Goal: Task Accomplishment & Management: Complete application form

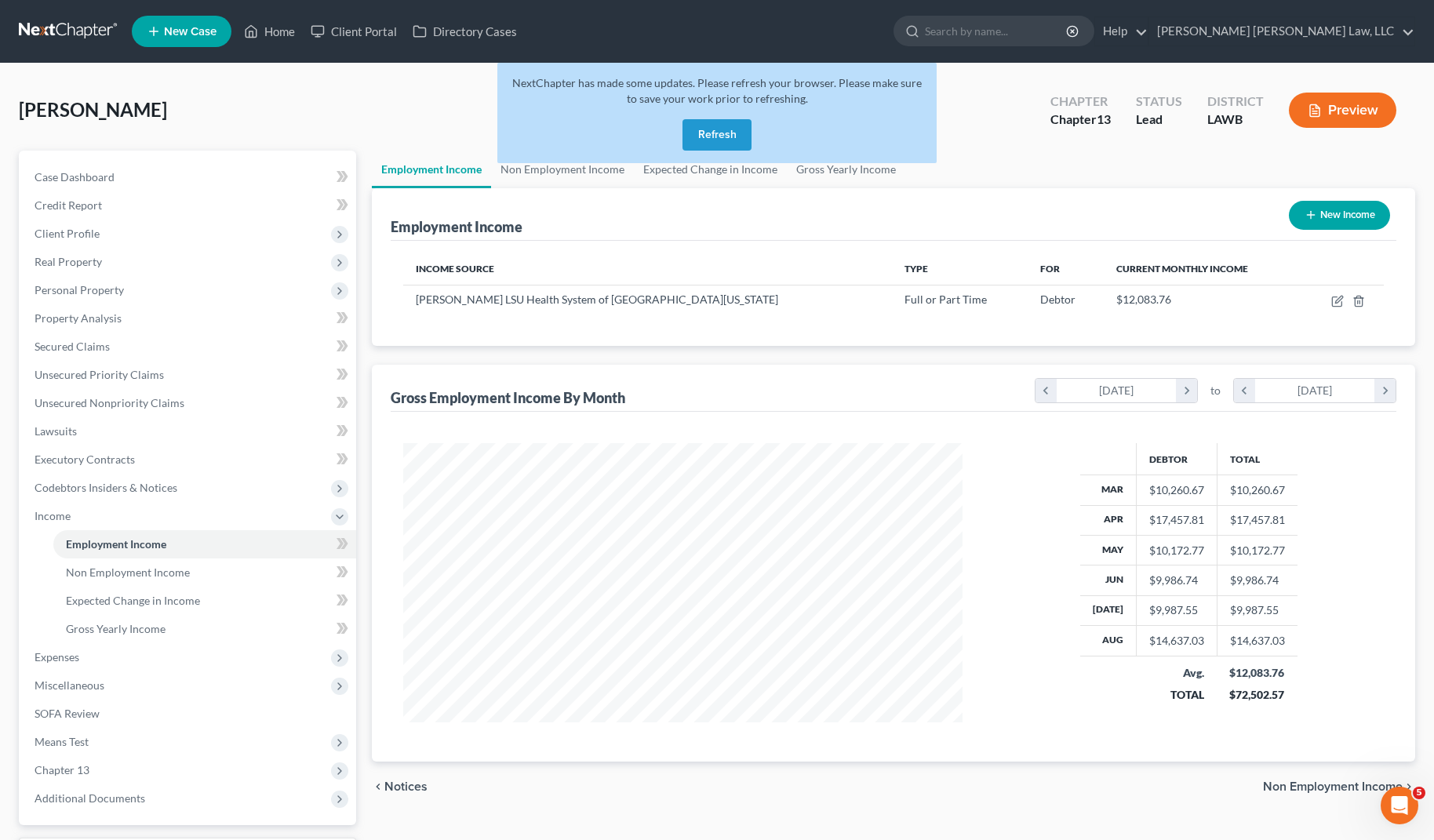
scroll to position [281, 590]
click at [63, 32] on link at bounding box center [69, 31] width 100 height 28
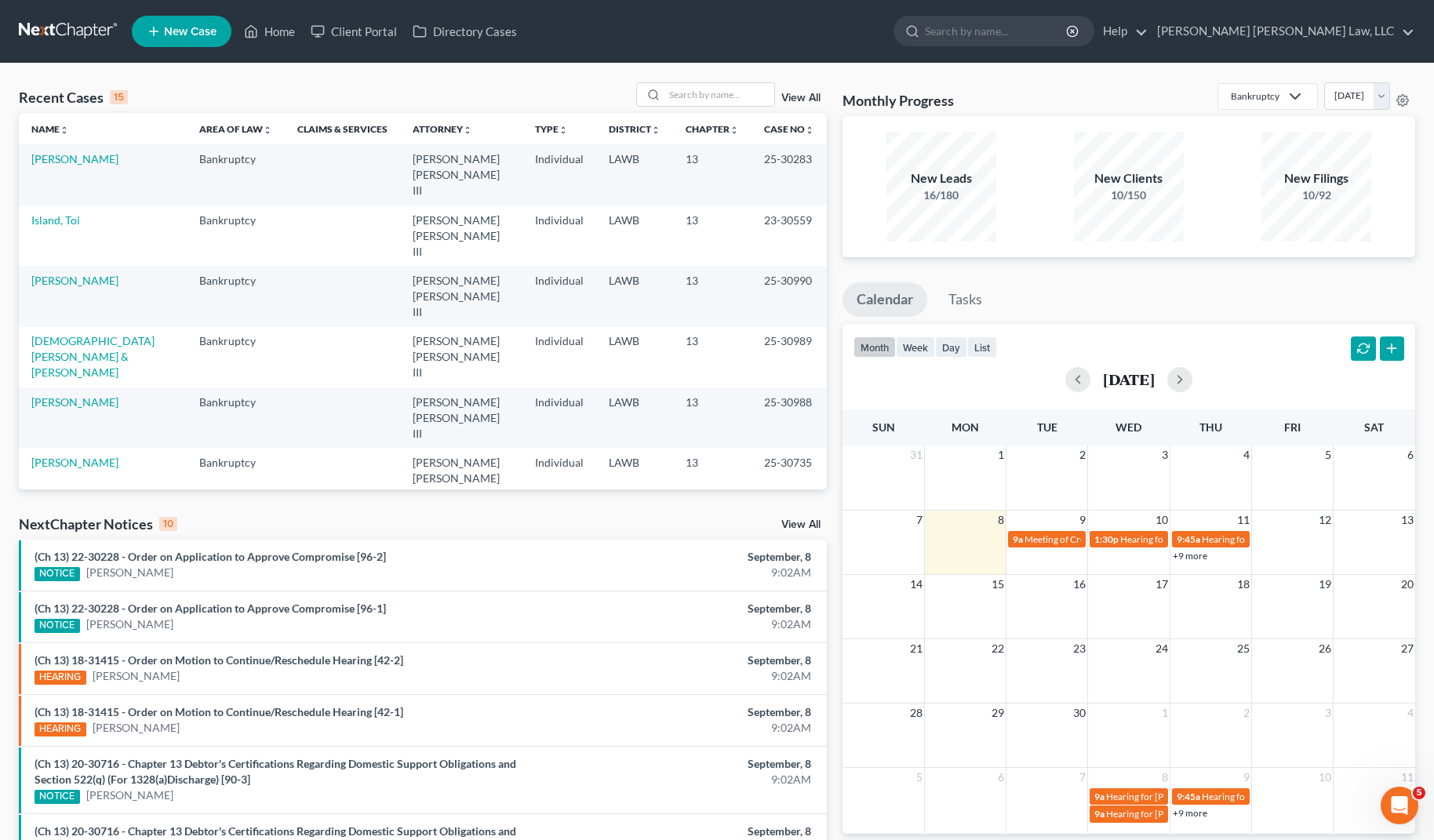
click at [181, 40] on link "New Case" at bounding box center [181, 31] width 99 height 32
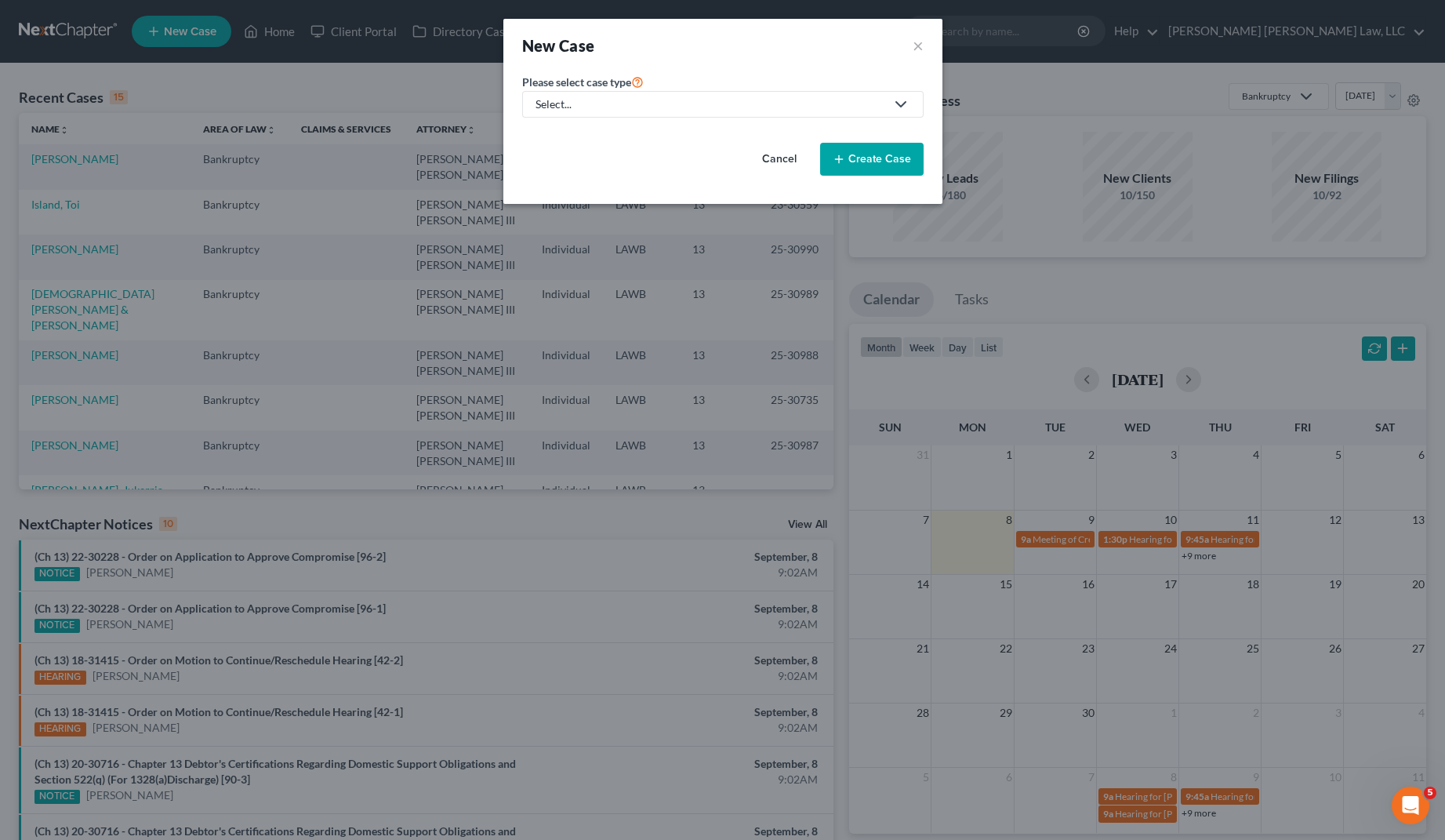
click at [743, 109] on div "Select..." at bounding box center [710, 103] width 349 height 15
click at [551, 139] on div "Bankruptcy" at bounding box center [606, 135] width 140 height 15
select select "36"
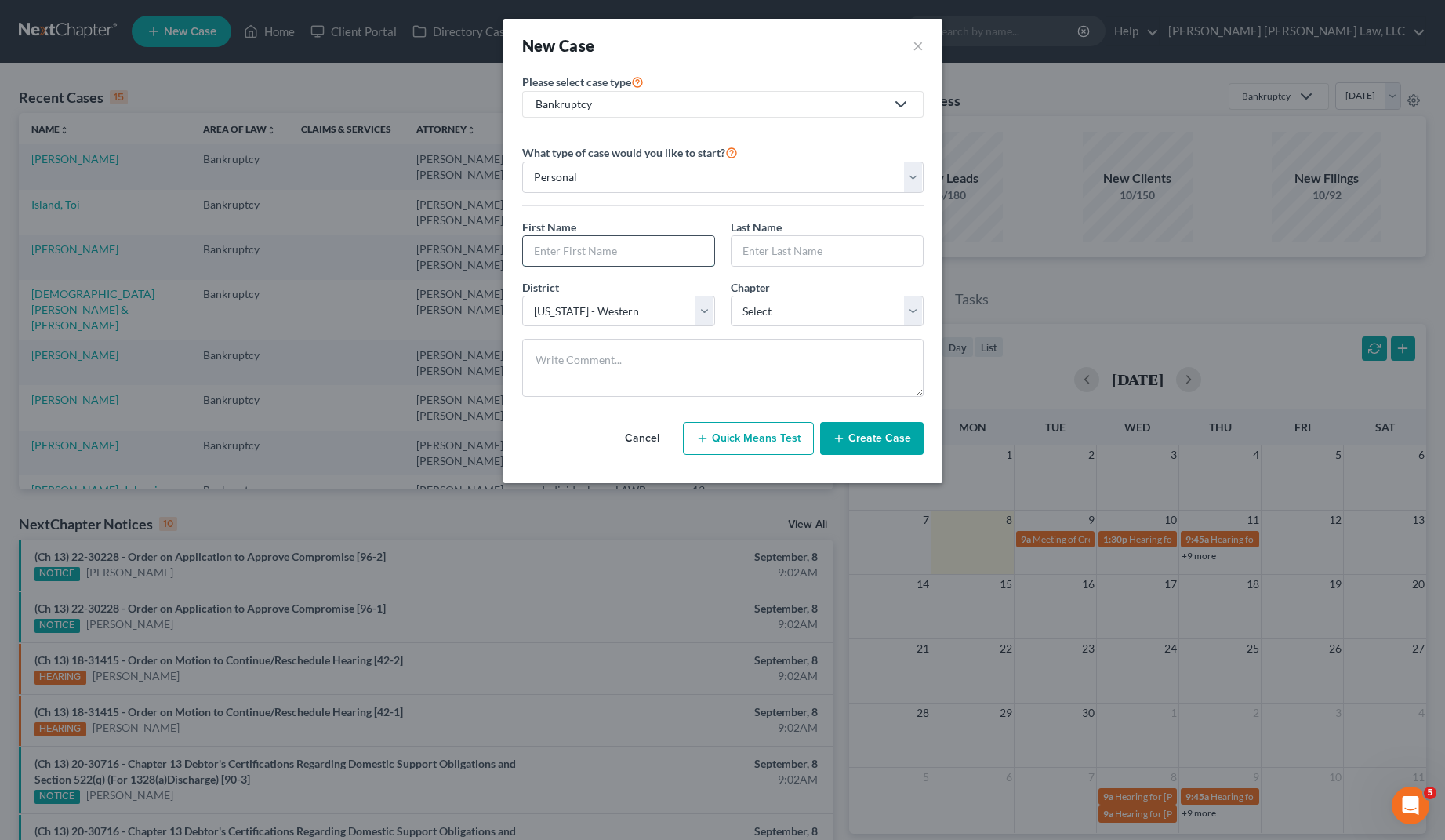
click at [640, 255] on input "text" at bounding box center [619, 251] width 192 height 30
type input "Markayla"
type input "[PERSON_NAME]"
click at [770, 317] on select "Select 7 11 12 13" at bounding box center [827, 311] width 193 height 32
select select "3"
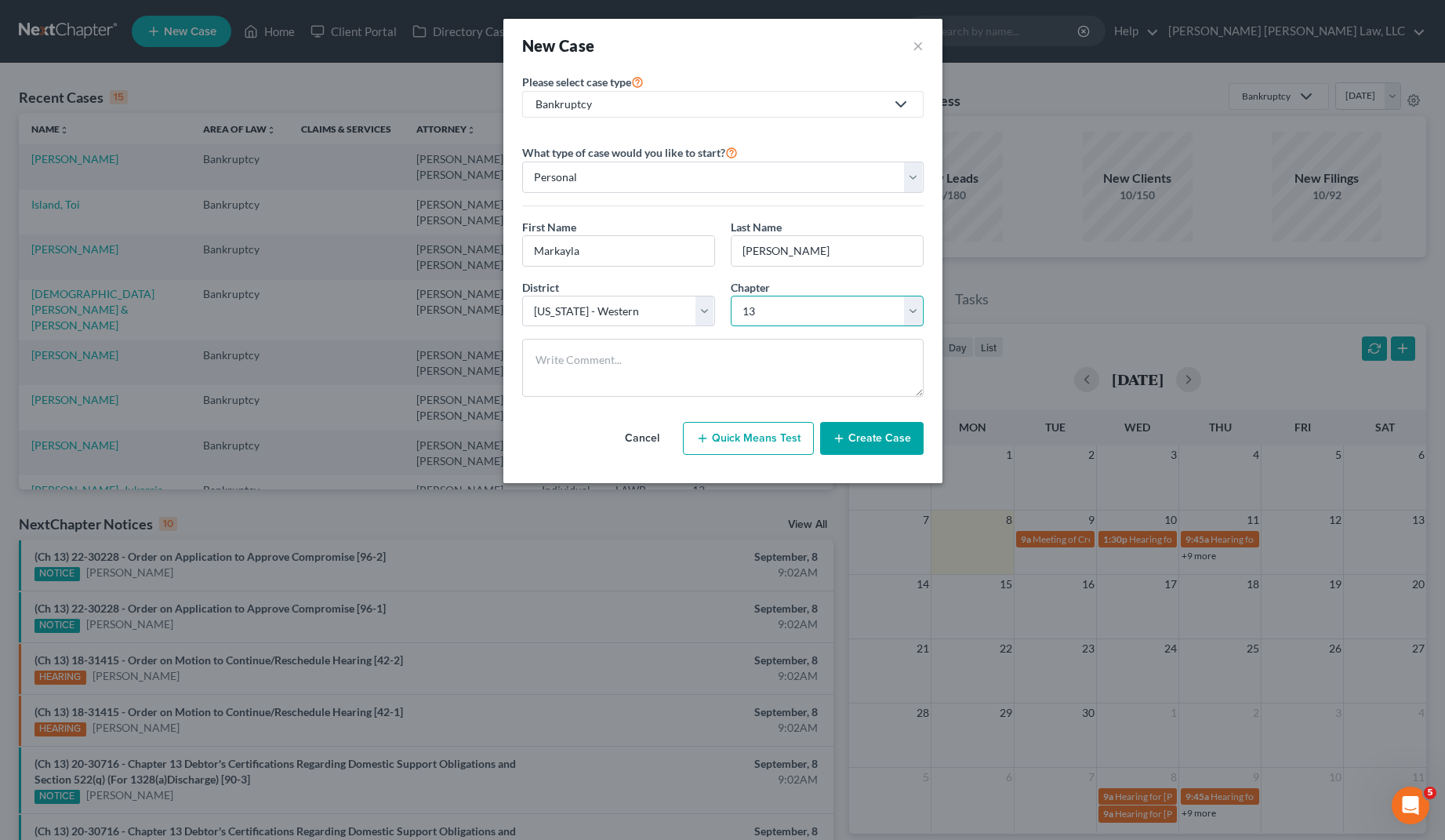
click at [731, 296] on select "Select 7 11 12 13" at bounding box center [827, 311] width 193 height 32
click at [900, 457] on div "Cancel Quick Means Test Create Case" at bounding box center [723, 438] width 401 height 58
click at [894, 444] on button "Create Case" at bounding box center [872, 438] width 104 height 33
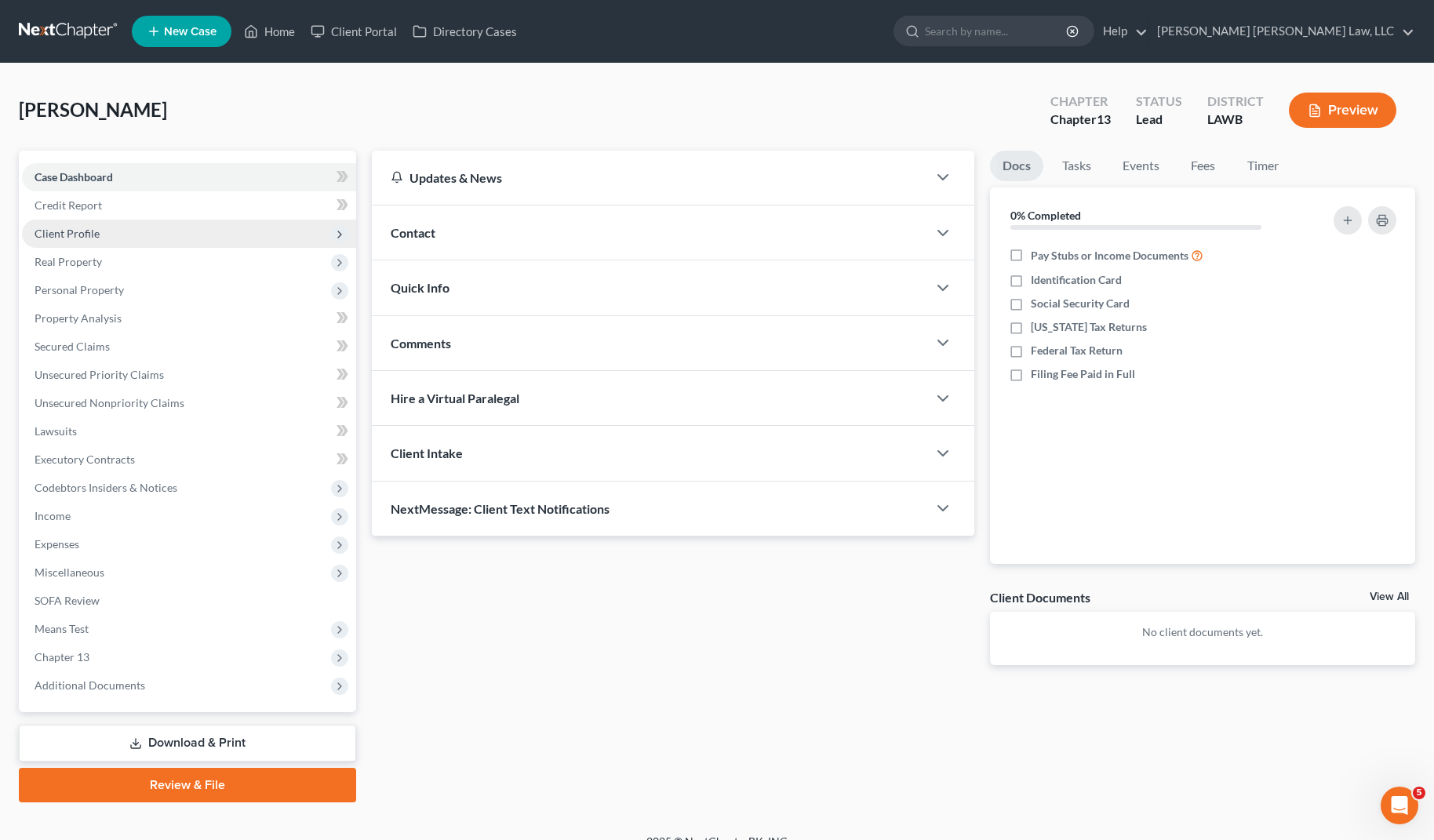
click at [112, 237] on span "Client Profile" at bounding box center [188, 234] width 334 height 28
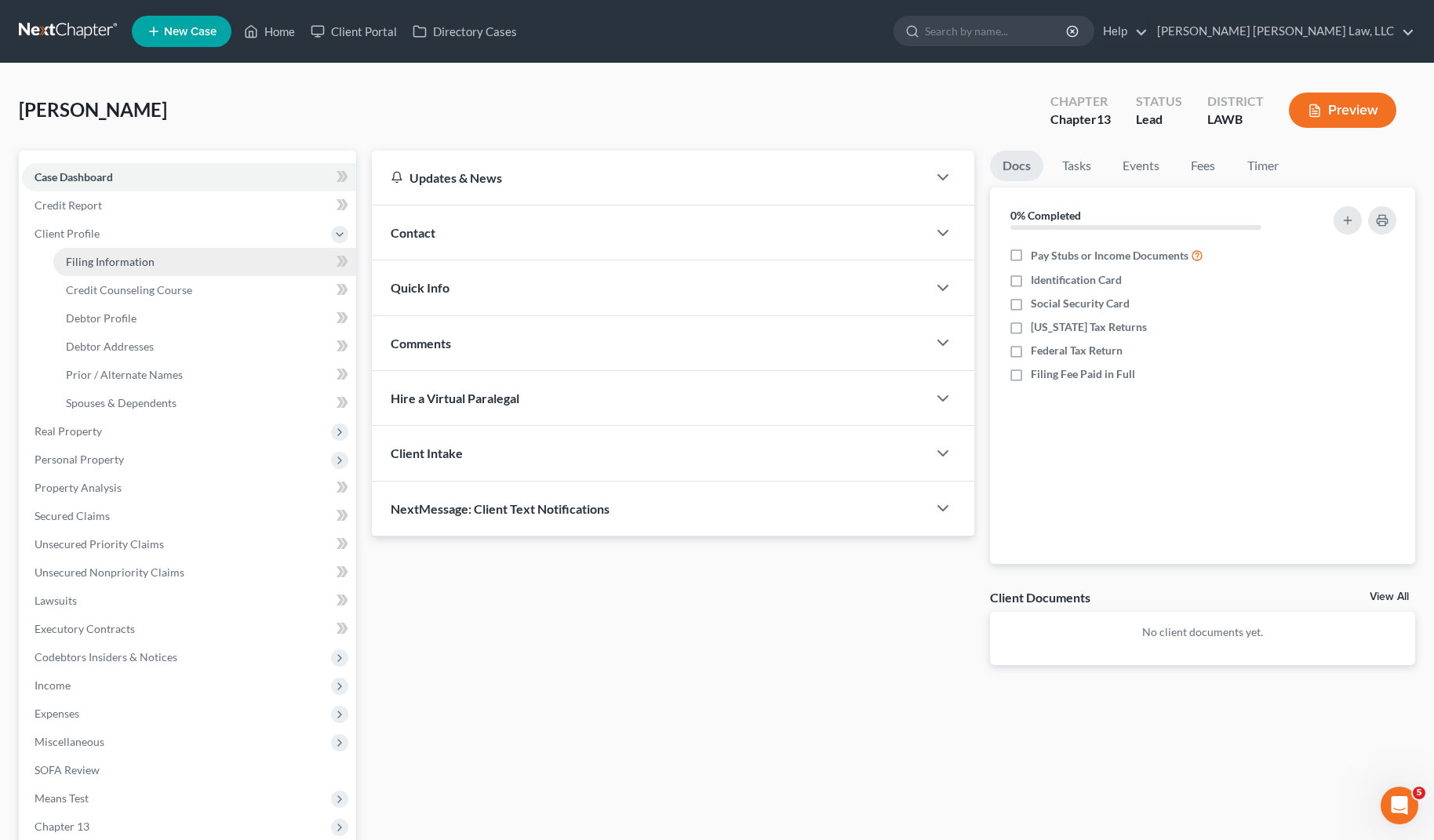
click at [183, 264] on link "Filing Information" at bounding box center [205, 261] width 302 height 28
select select "1"
select select "0"
select select "3"
select select "36"
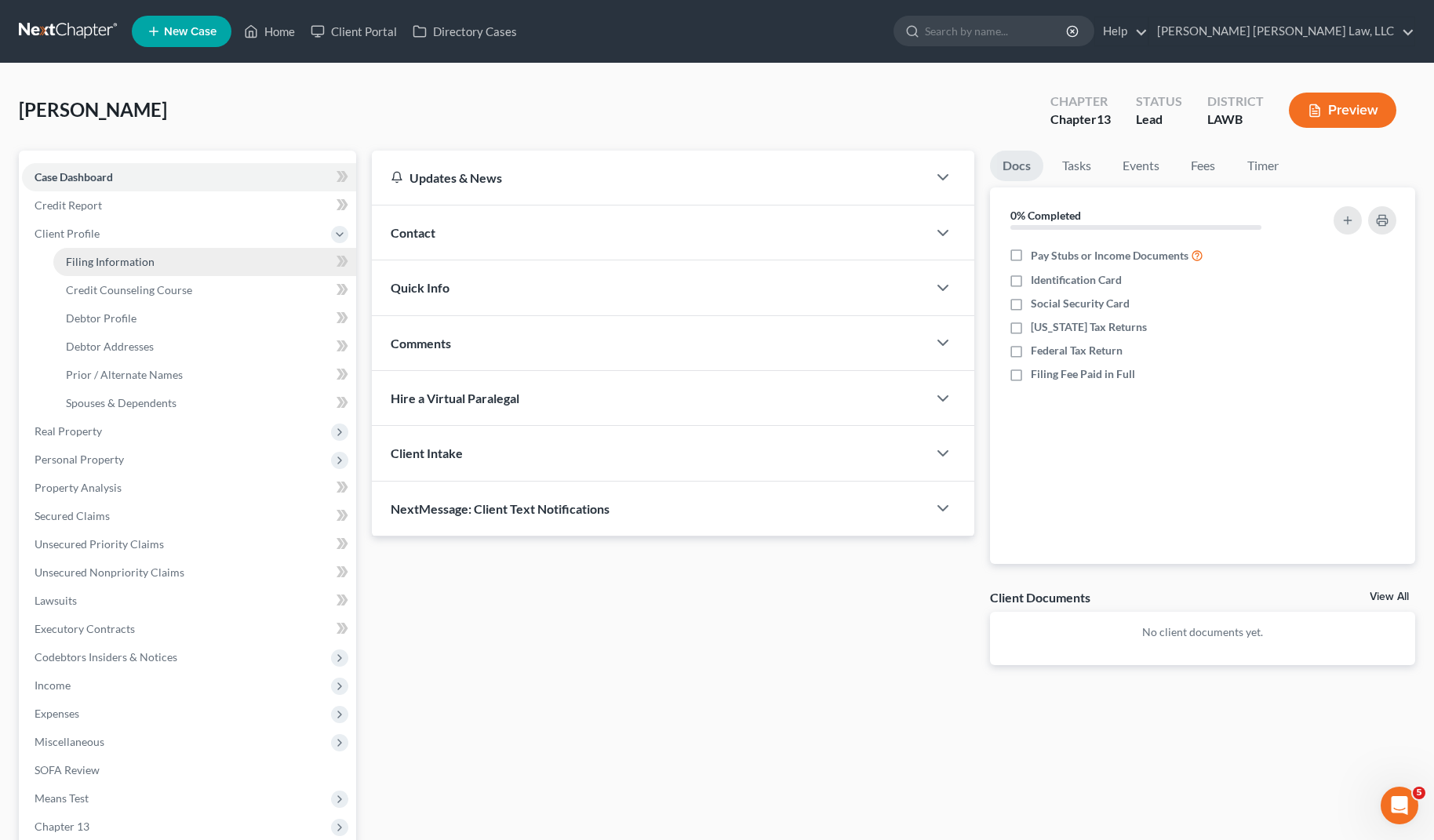
select select "19"
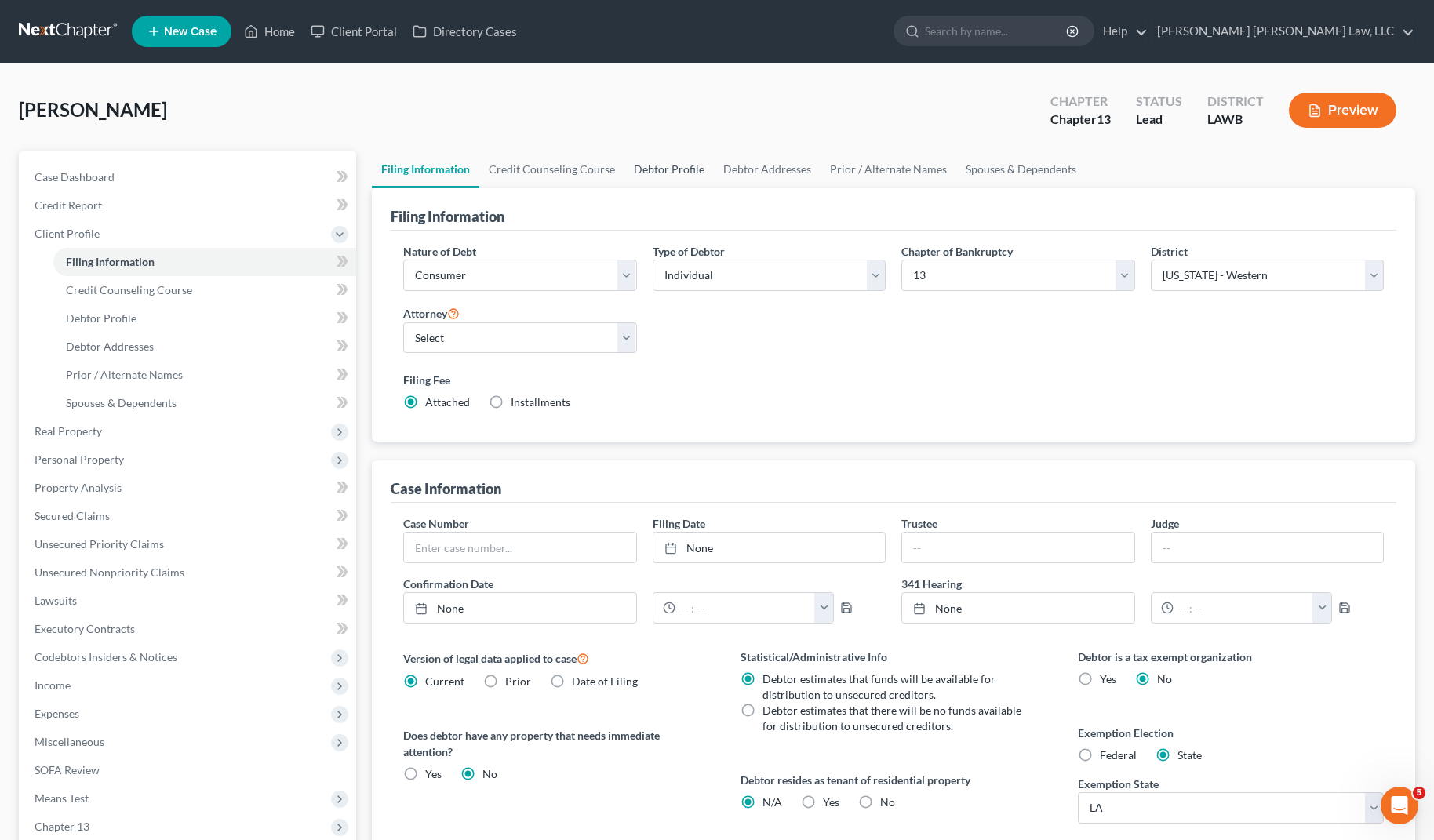
click at [679, 171] on link "Debtor Profile" at bounding box center [669, 169] width 90 height 38
select select "0"
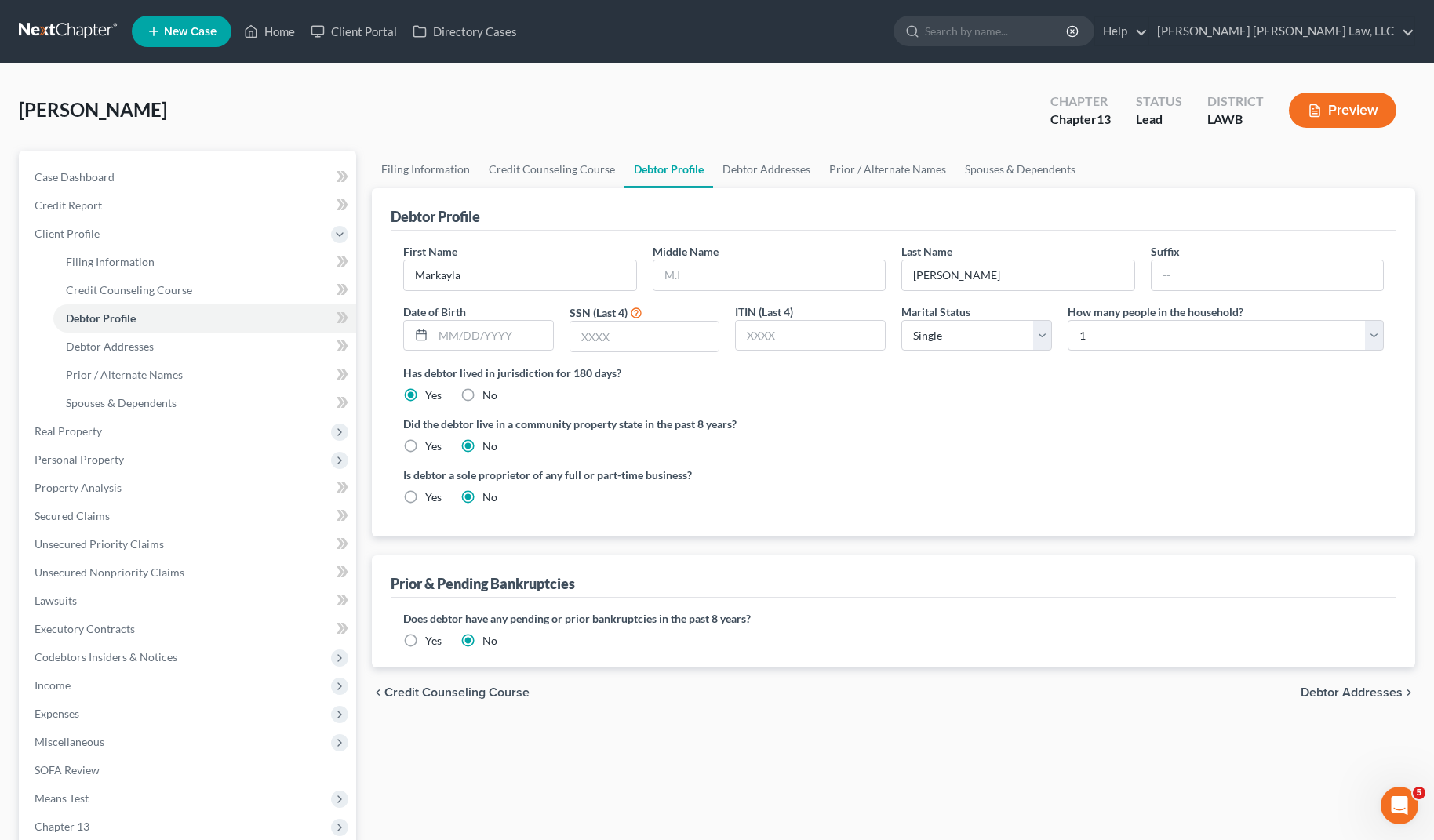
click at [400, 454] on div "First Name [PERSON_NAME] Middle Name Last Name [PERSON_NAME] Suffix Date of Bir…" at bounding box center [893, 383] width 1005 height 306
click at [425, 448] on label "Yes" at bounding box center [434, 445] width 16 height 15
click at [431, 448] on input "Yes" at bounding box center [436, 443] width 11 height 11
radio input "true"
radio input "false"
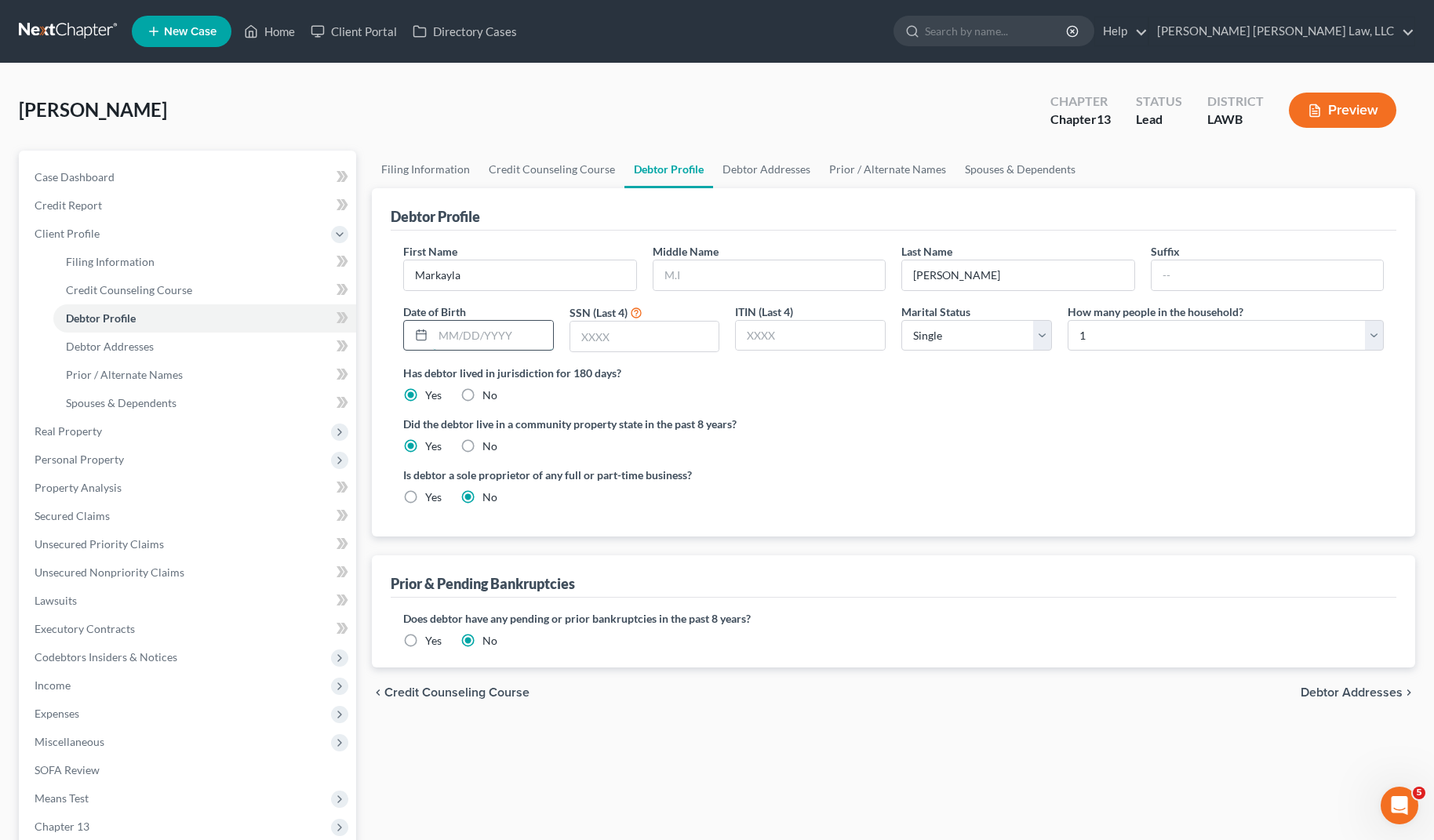
click at [466, 336] on input "text" at bounding box center [493, 336] width 120 height 30
type input "04181997"
type input "3741"
click at [1118, 347] on select "Select 1 2 3 4 5 6 7 8 9 10 11 12 13 14 15 16 17 18 19 20" at bounding box center [1225, 336] width 316 height 32
select select "2"
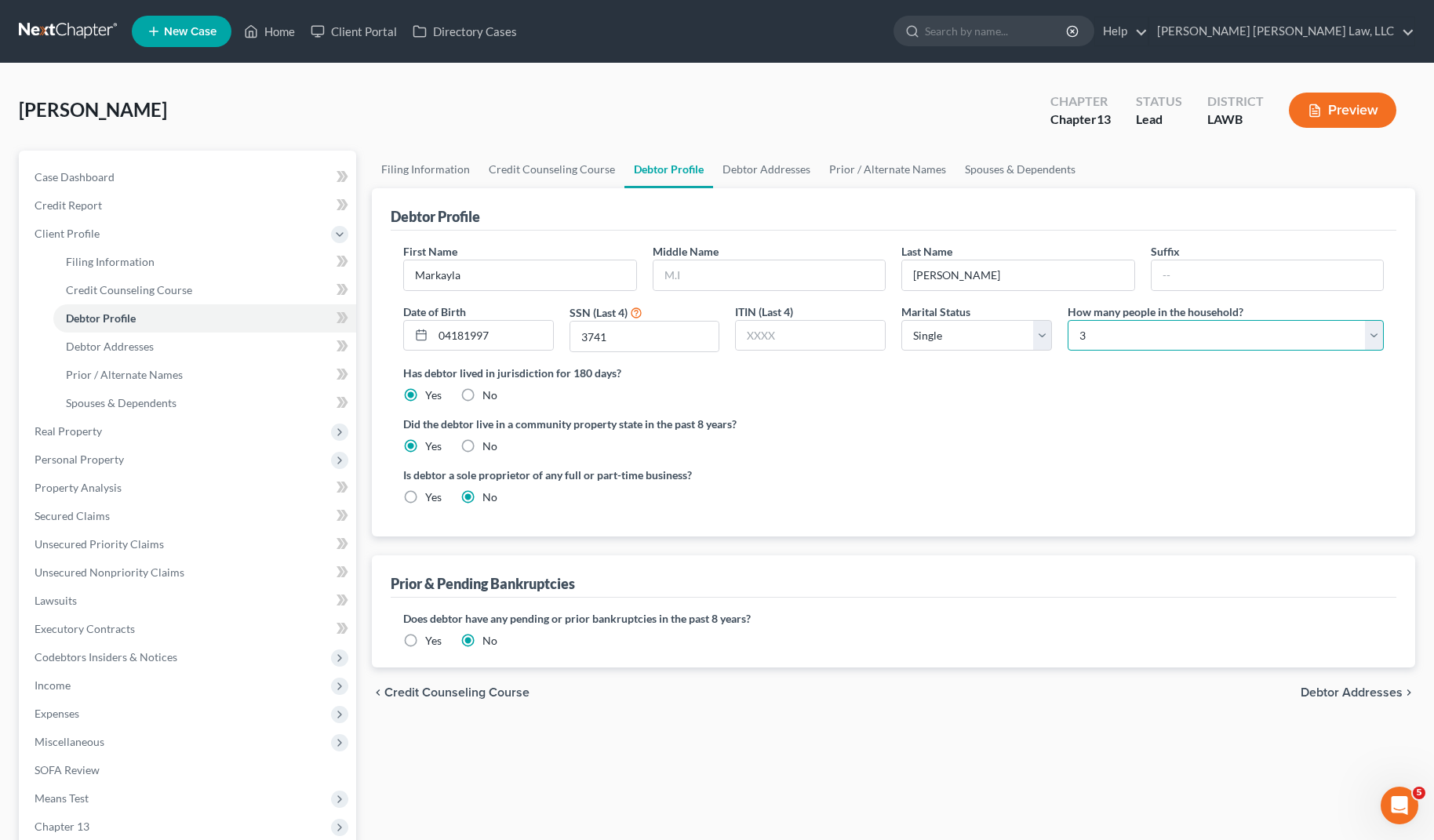
click at [1068, 320] on select "Select 1 2 3 4 5 6 7 8 9 10 11 12 13 14 15 16 17 18 19 20" at bounding box center [1225, 336] width 316 height 32
click at [771, 169] on link "Debtor Addresses" at bounding box center [766, 169] width 107 height 38
select select "0"
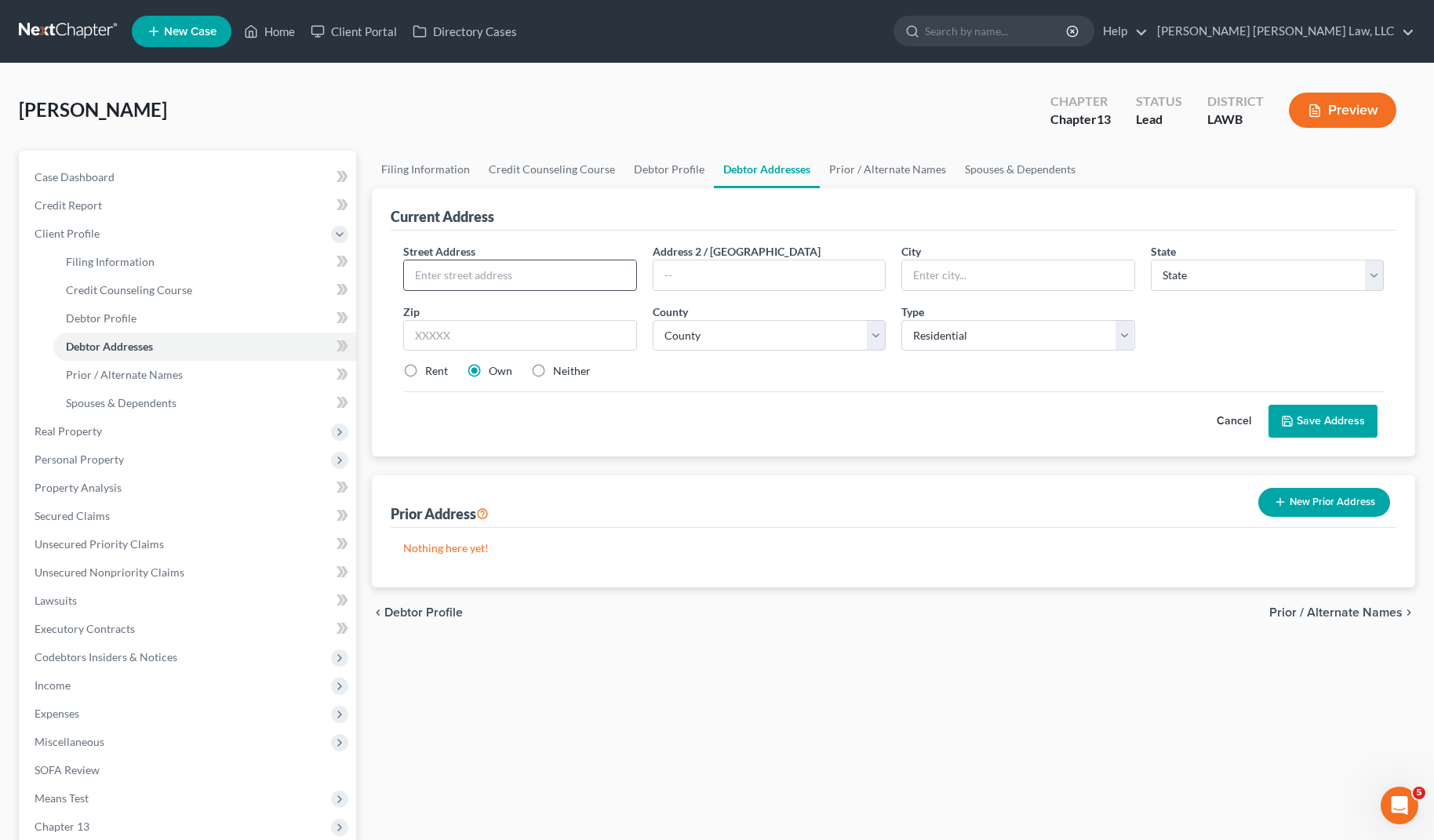
click at [531, 271] on input "text" at bounding box center [519, 275] width 232 height 30
type input "[STREET_ADDRESS]"
type input "[GEOGRAPHIC_DATA]"
select select "19"
type input "71291"
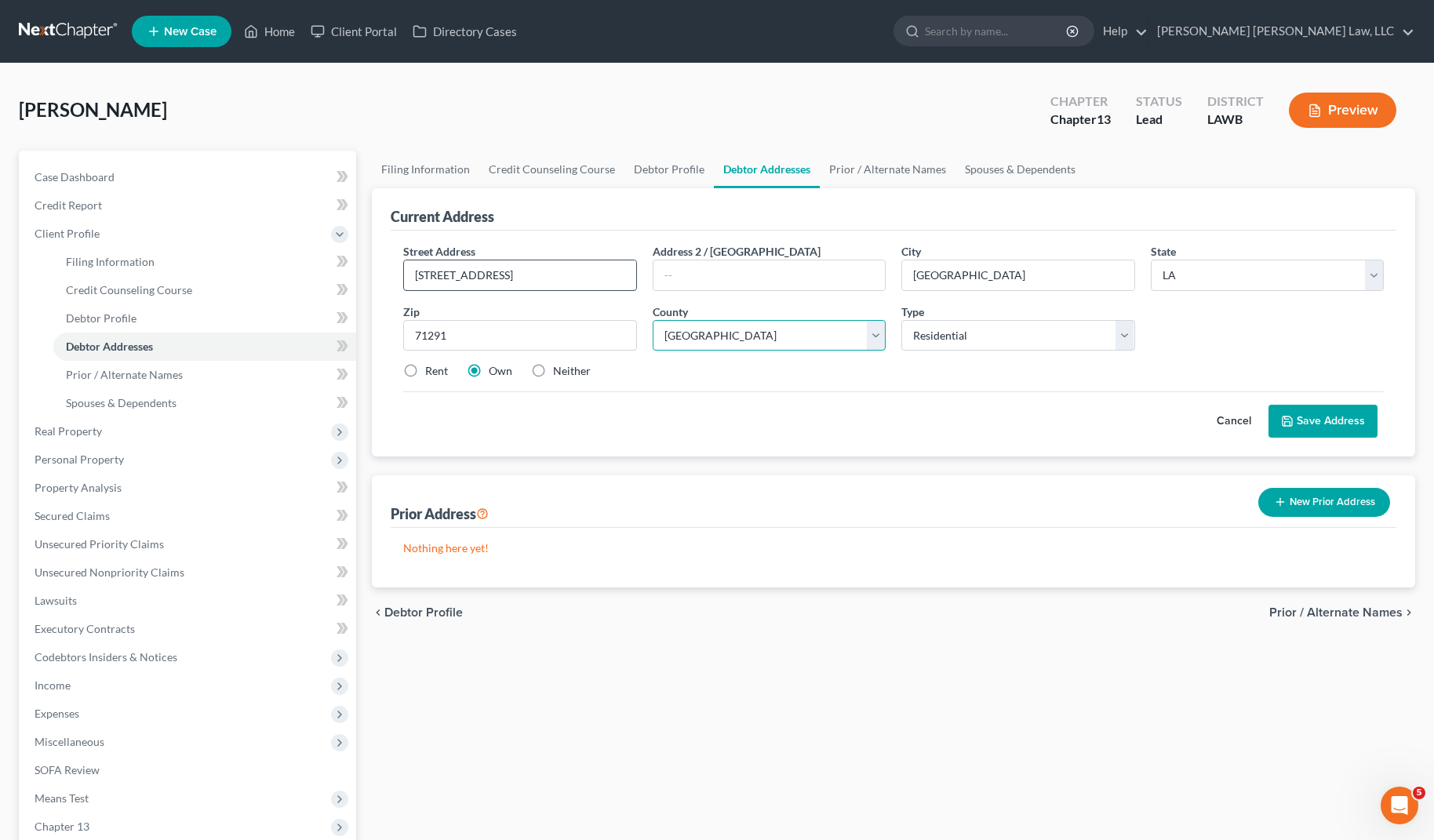
select select "36"
click at [425, 374] on label "Rent" at bounding box center [437, 370] width 23 height 15
click at [431, 374] on input "Rent" at bounding box center [436, 368] width 11 height 11
radio input "true"
click at [1305, 422] on button "Save Address" at bounding box center [1322, 420] width 109 height 33
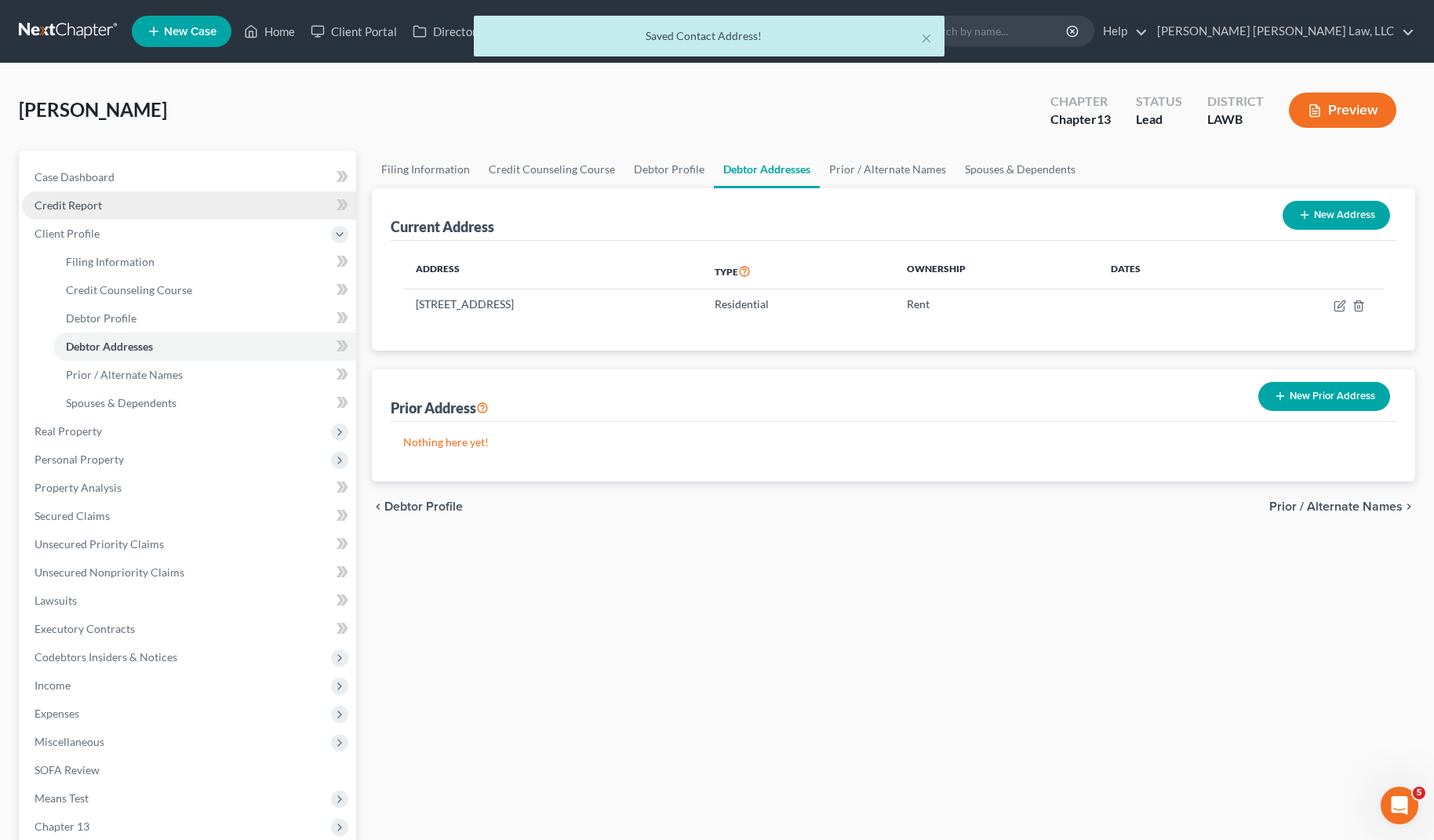
click at [78, 202] on span "Credit Report" at bounding box center [68, 205] width 67 height 13
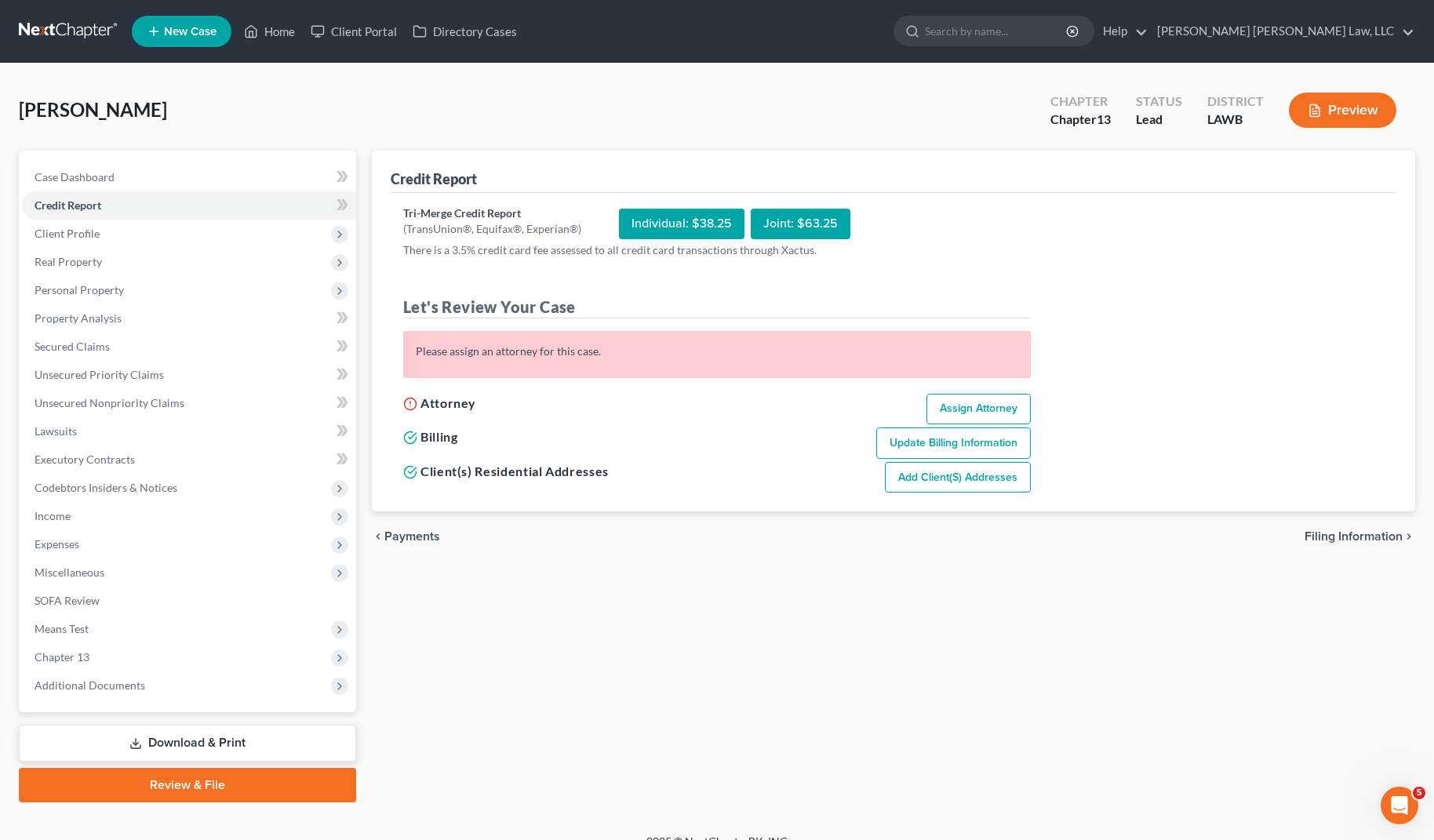
click at [967, 416] on link "Assign Attorney" at bounding box center [978, 409] width 104 height 32
select select "1"
select select "0"
select select "3"
select select "36"
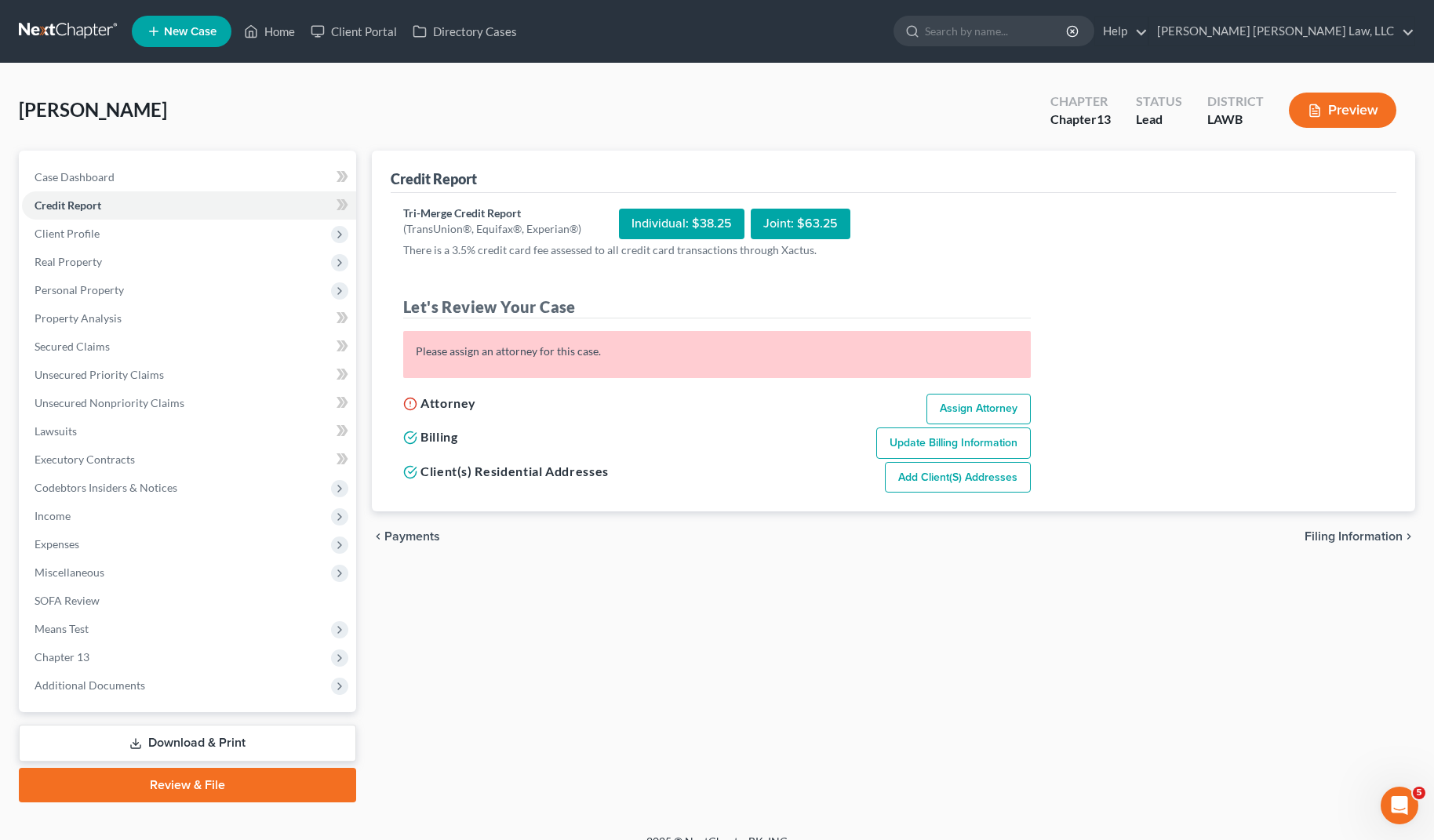
select select "19"
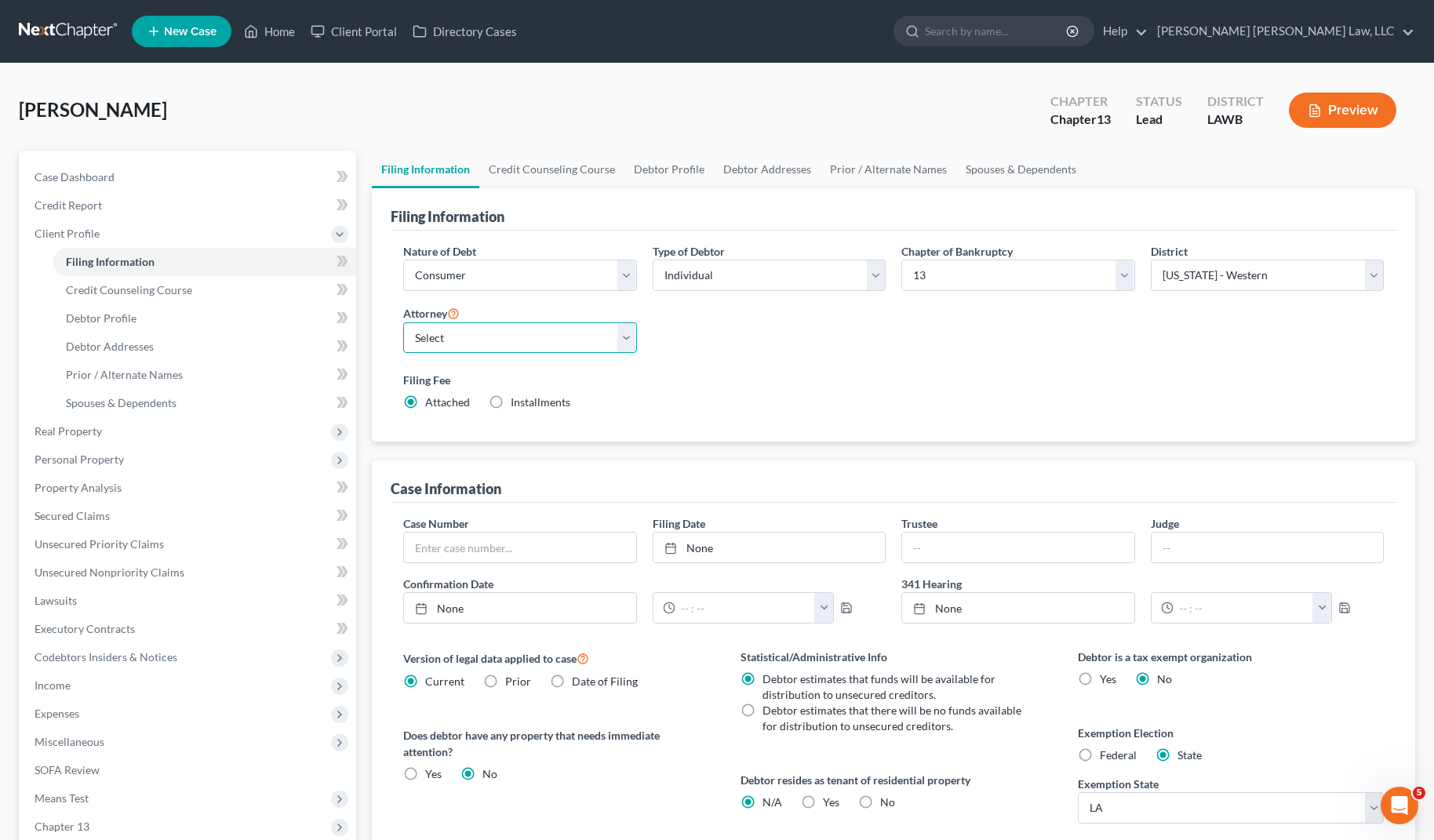
click at [461, 344] on select "Select [PERSON_NAME] [PERSON_NAME] III - LAWB [PERSON_NAME] [PERSON_NAME] III -…" at bounding box center [519, 338] width 234 height 32
select select "0"
click at [403, 323] on select "Select [PERSON_NAME] [PERSON_NAME] III - LAWB [PERSON_NAME] [PERSON_NAME] III -…" at bounding box center [519, 338] width 234 height 32
click at [133, 209] on link "Credit Report" at bounding box center [188, 205] width 334 height 28
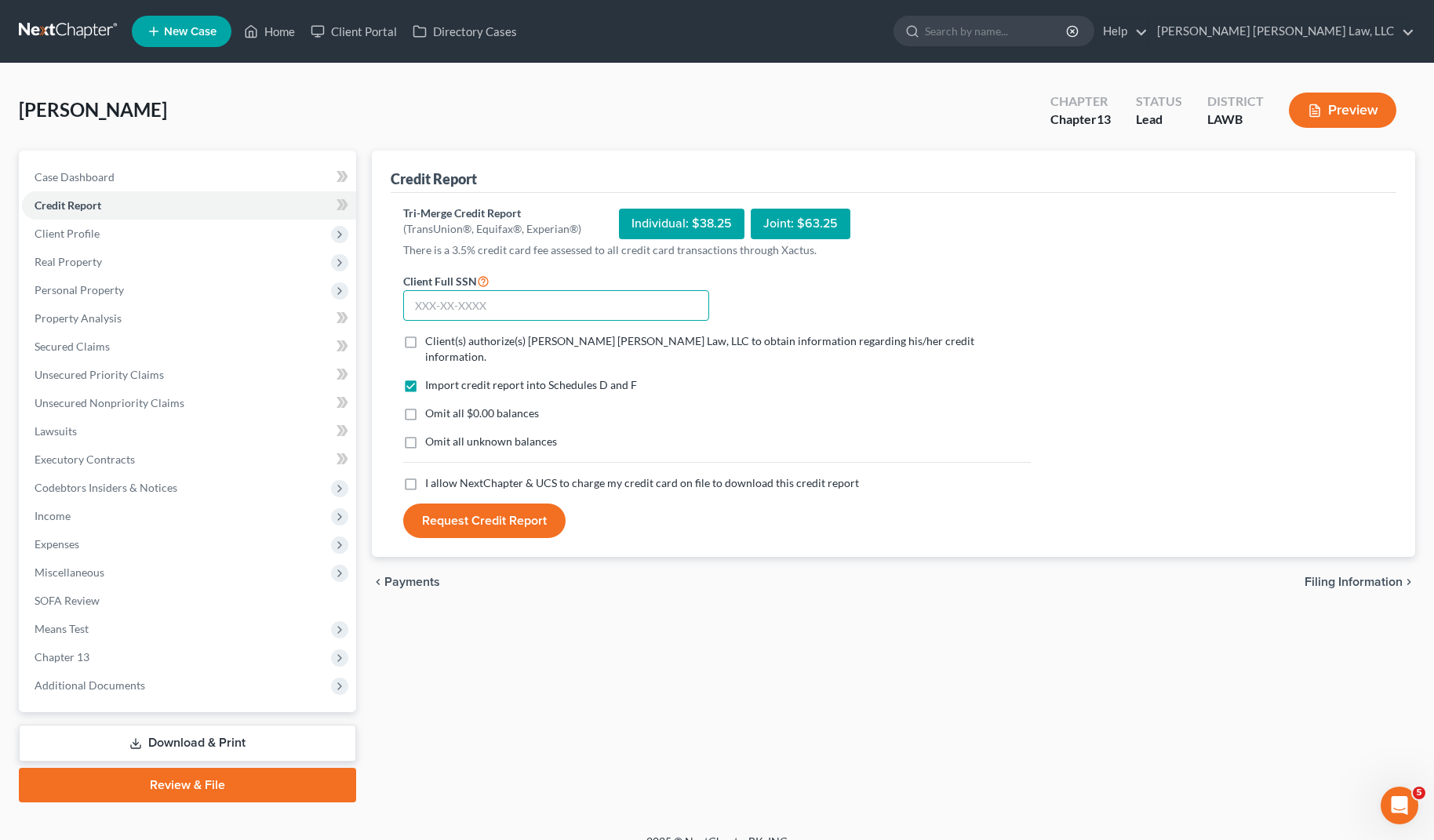
click at [511, 309] on input "text" at bounding box center [556, 306] width 306 height 32
type input "4"
type input "623-96-3741"
click at [425, 341] on label "Client(s) authorize(s) [PERSON_NAME] [PERSON_NAME] Law, LLC to obtain informati…" at bounding box center [728, 348] width 606 height 32
click at [431, 341] on input "Client(s) authorize(s) [PERSON_NAME] [PERSON_NAME] Law, LLC to obtain informati…" at bounding box center [436, 338] width 11 height 11
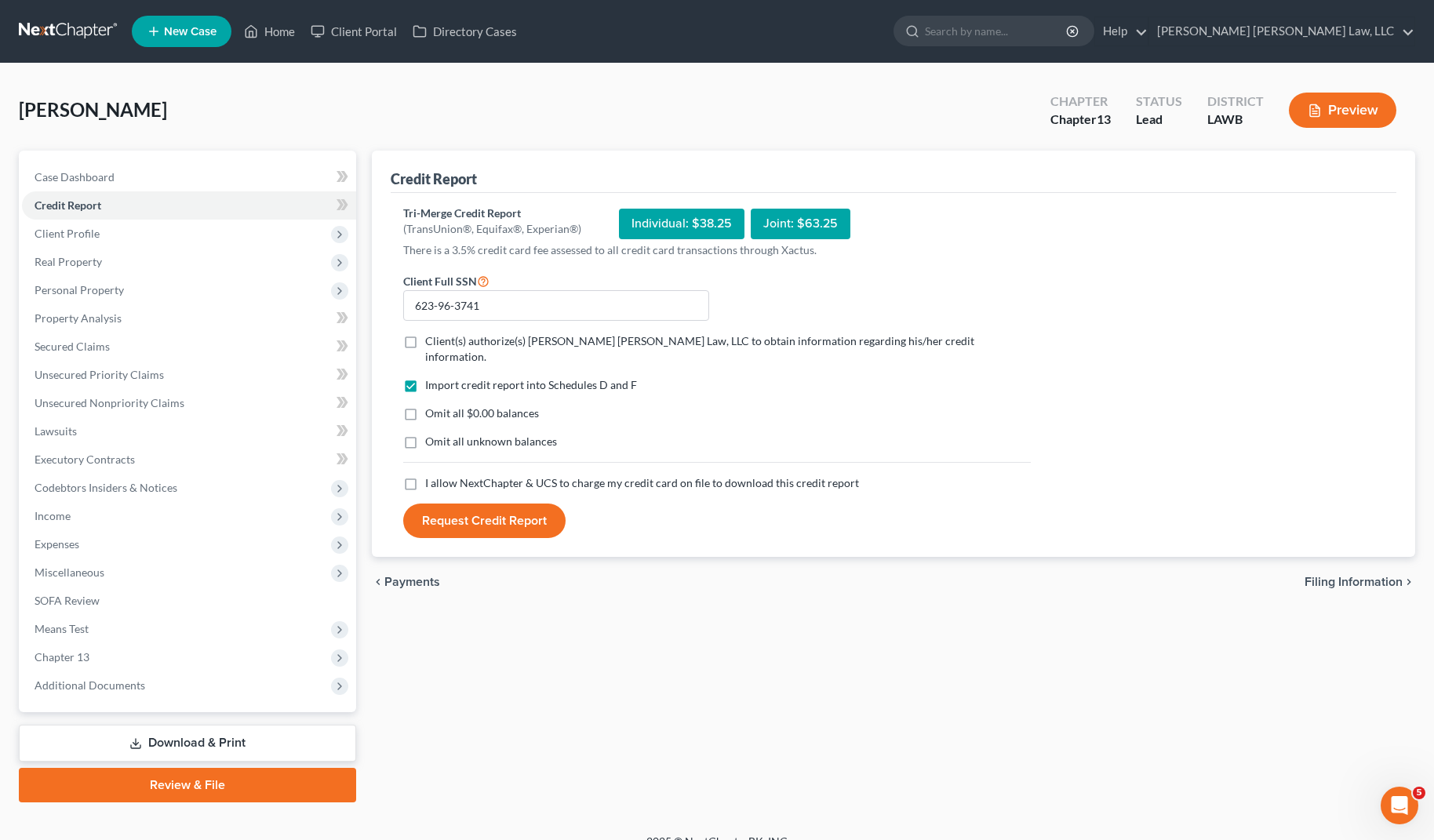
checkbox input "true"
drag, startPoint x: 405, startPoint y: 396, endPoint x: 412, endPoint y: 407, distance: 13.0
click at [425, 405] on label "Omit all $0.00 balances" at bounding box center [482, 412] width 114 height 15
click at [431, 405] on input "Omit all $0.00 balances" at bounding box center [436, 410] width 11 height 11
checkbox input "true"
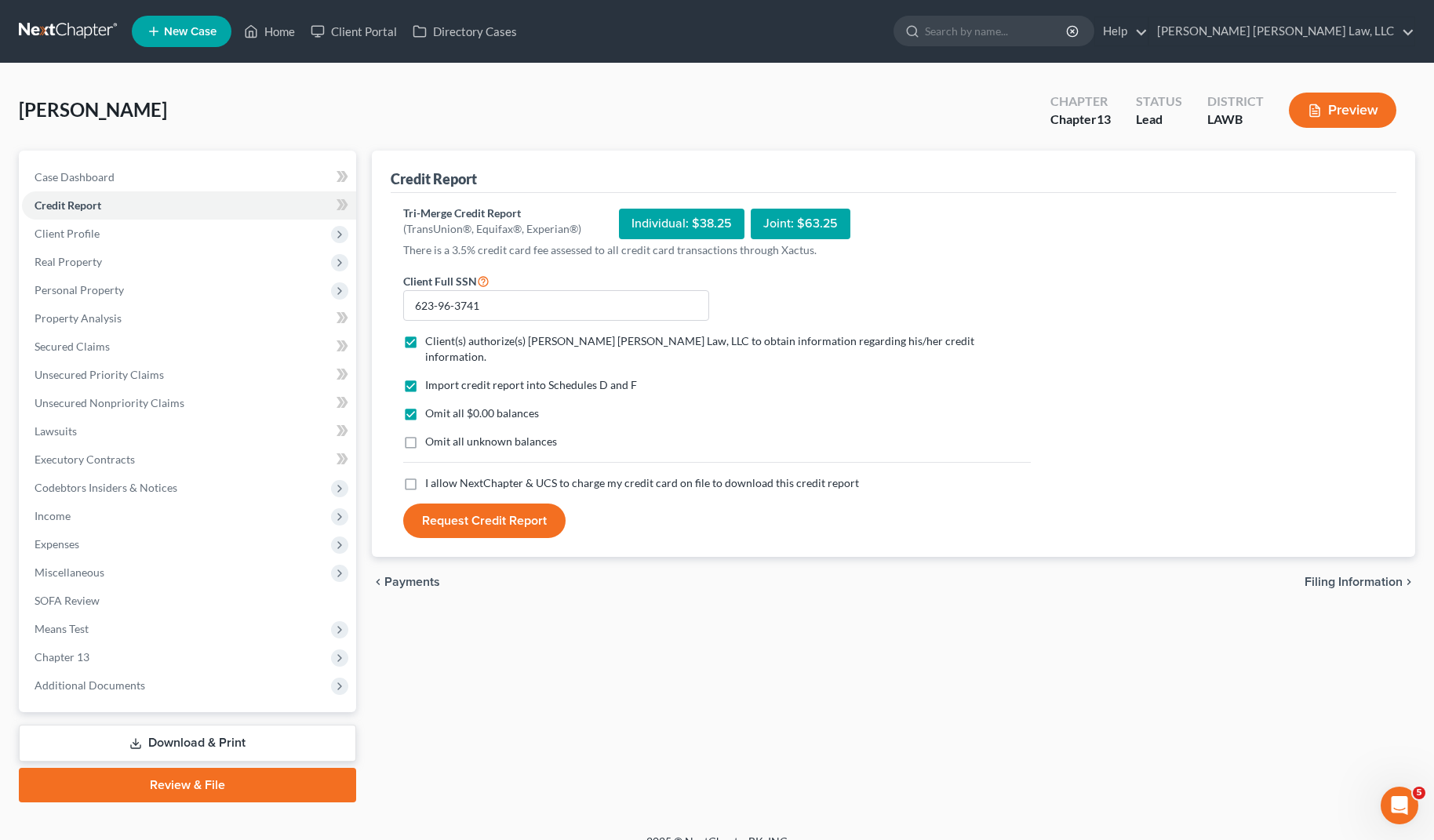
click at [425, 433] on label "Omit all unknown balances" at bounding box center [491, 441] width 132 height 15
click at [431, 433] on input "Omit all unknown balances" at bounding box center [436, 438] width 11 height 11
checkbox input "true"
click at [425, 475] on label "I allow NextChapter & UCS to charge my credit card on file to download this cre…" at bounding box center [642, 483] width 434 height 15
click at [431, 475] on input "I allow NextChapter & UCS to charge my credit card on file to download this cre…" at bounding box center [436, 480] width 11 height 11
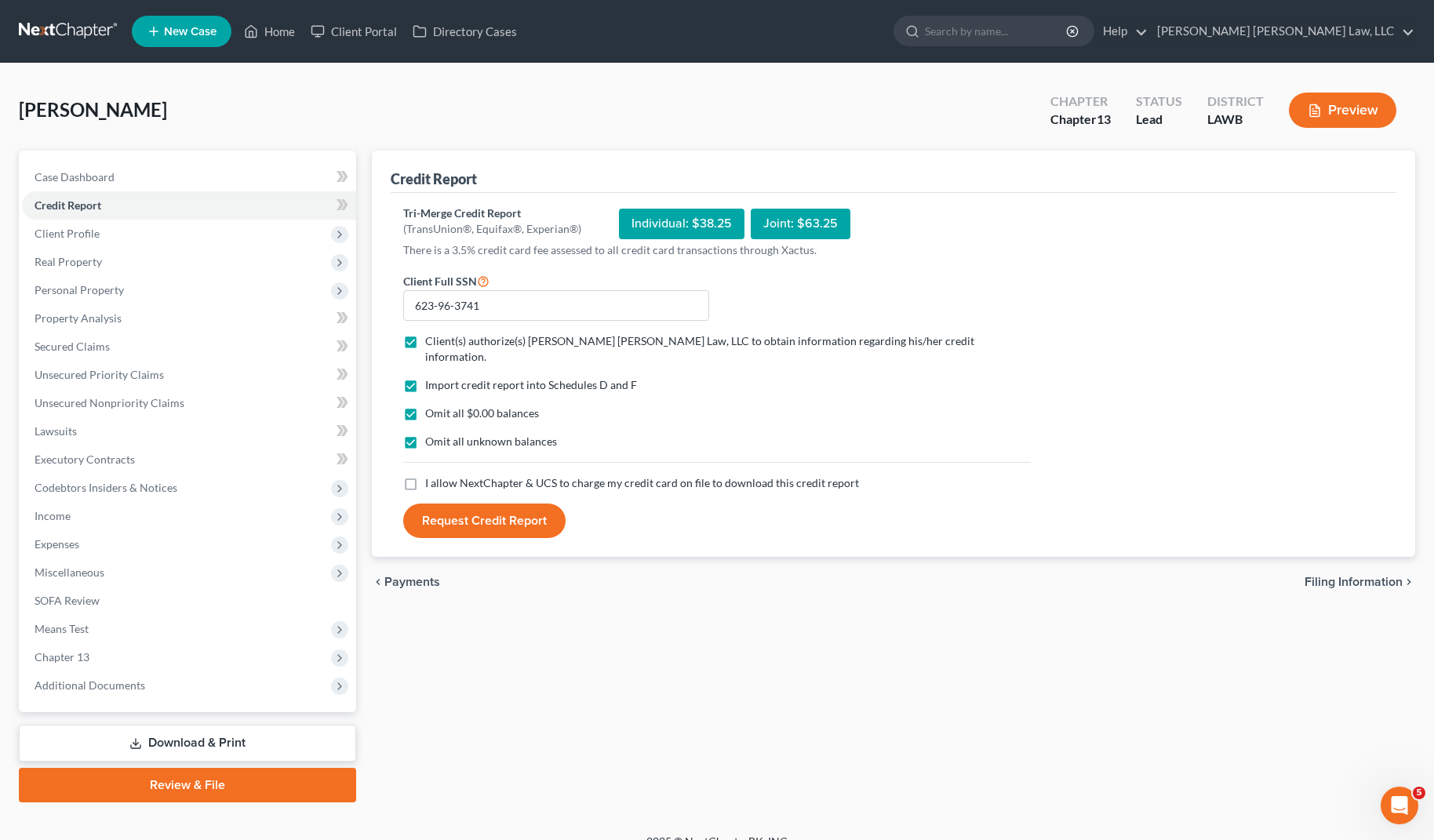
checkbox input "true"
click at [447, 504] on button "Request Credit Report" at bounding box center [484, 521] width 163 height 35
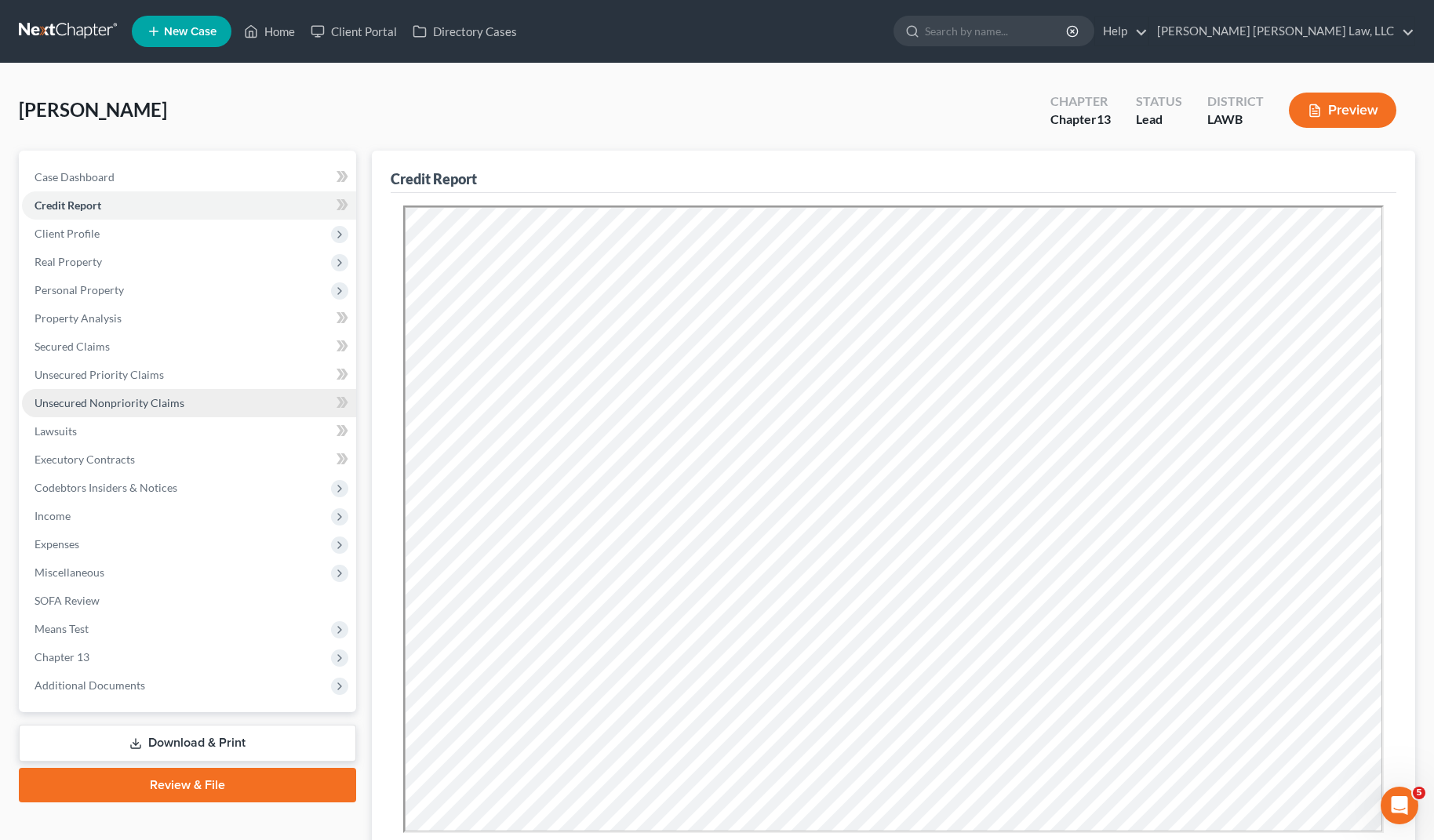
click at [103, 399] on span "Unsecured Nonpriority Claims" at bounding box center [109, 403] width 150 height 13
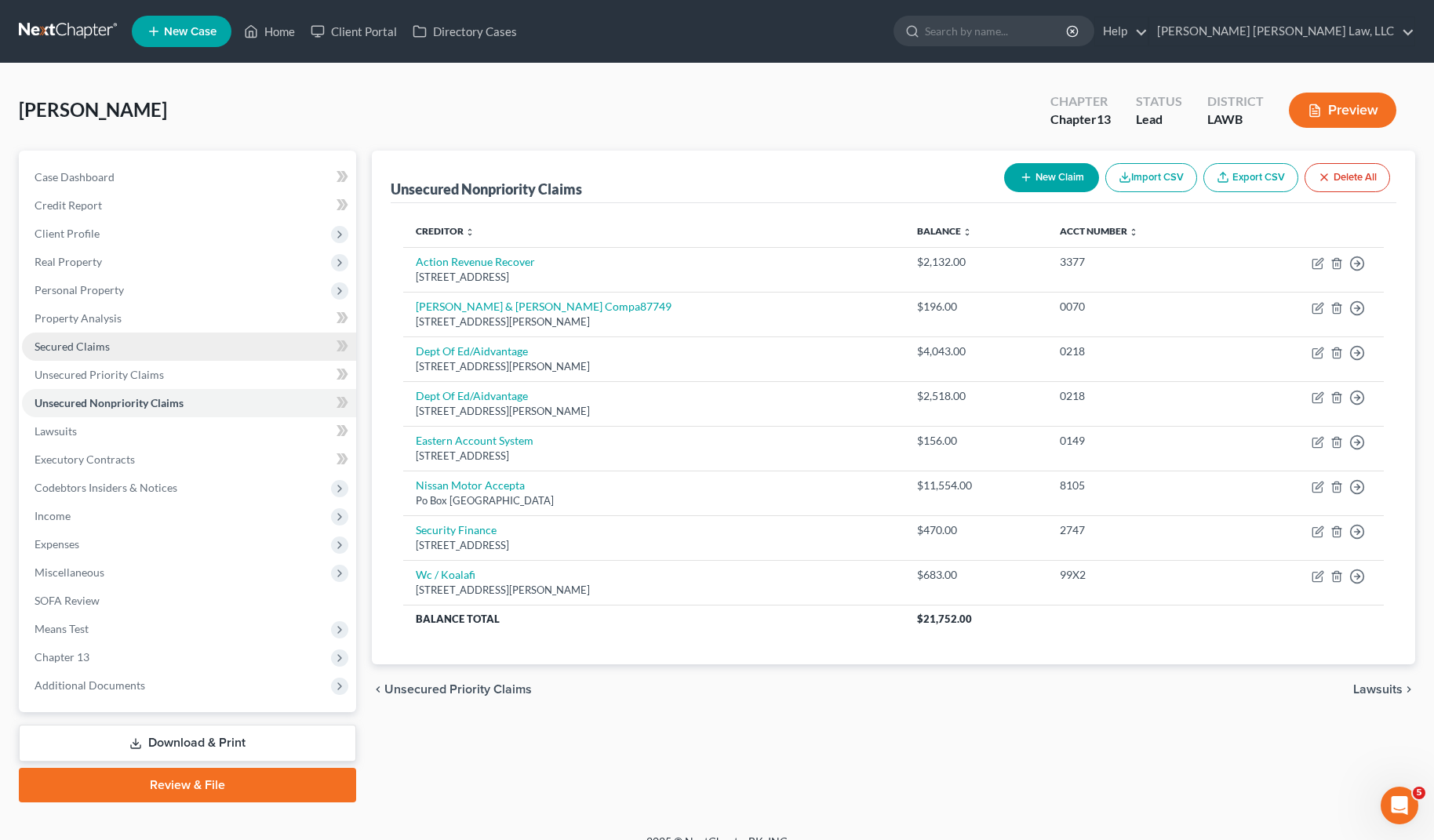
click at [147, 344] on link "Secured Claims" at bounding box center [188, 346] width 334 height 28
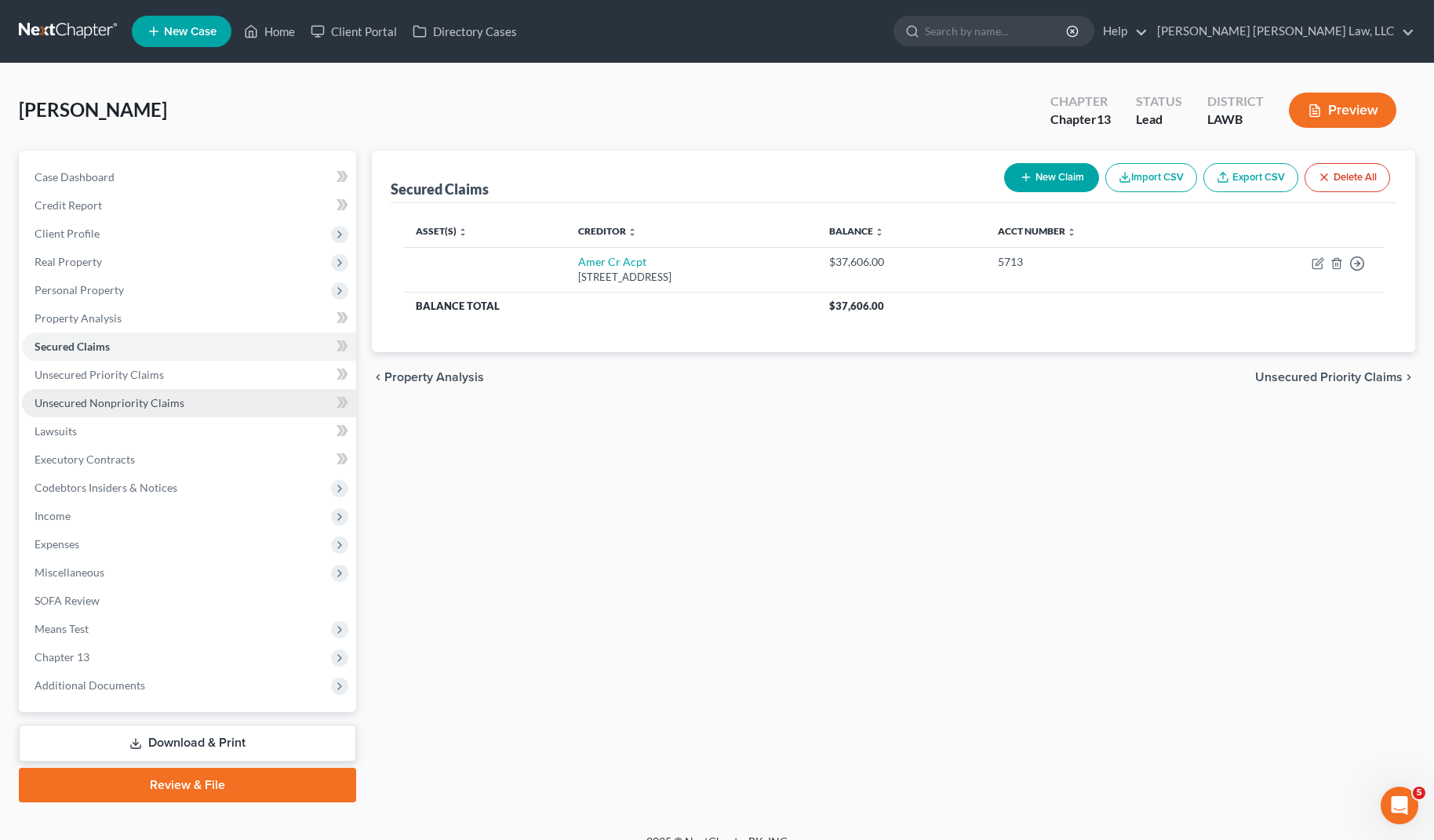
click at [136, 403] on span "Unsecured Nonpriority Claims" at bounding box center [109, 403] width 150 height 13
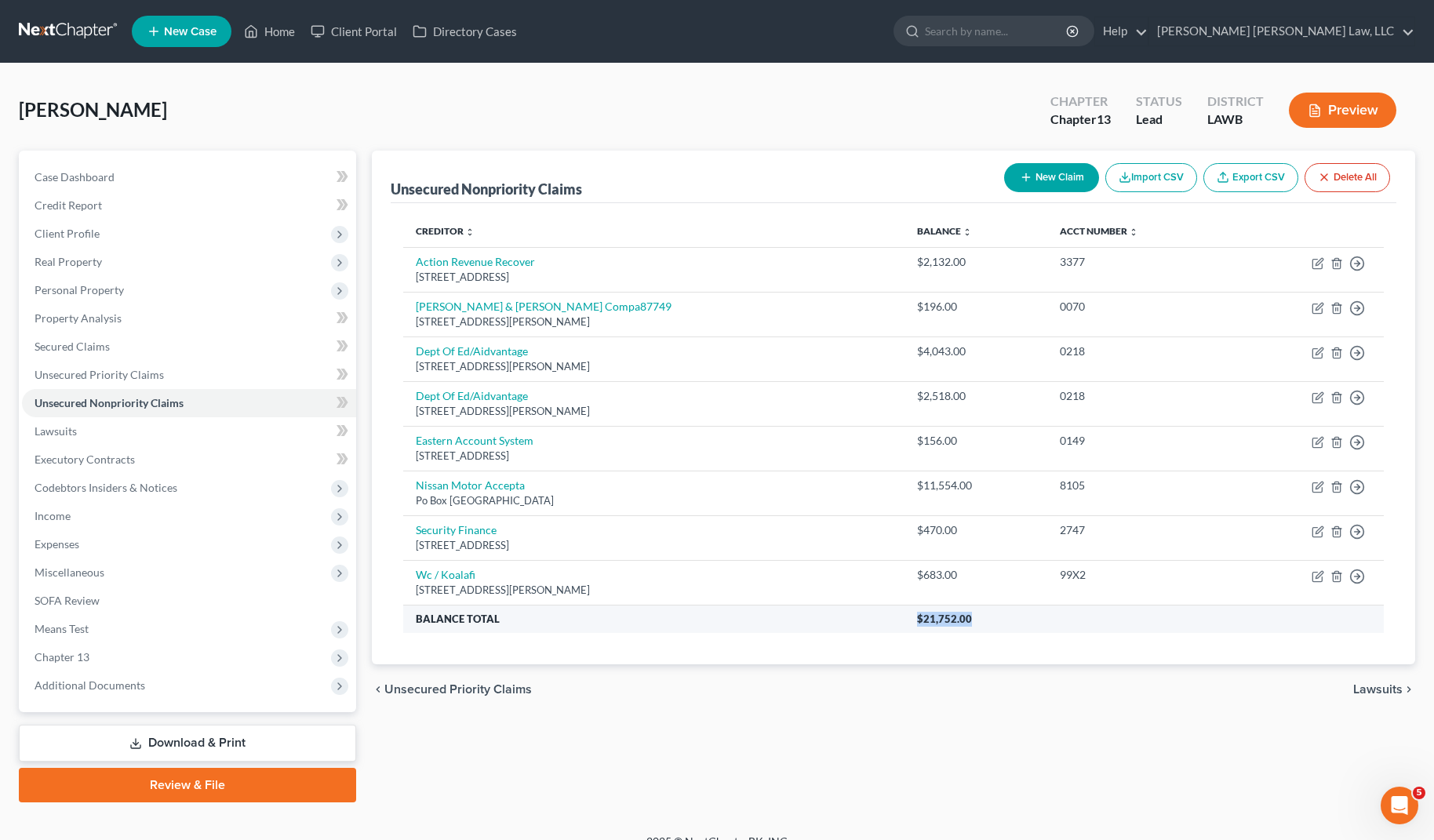
drag, startPoint x: 923, startPoint y: 613, endPoint x: 810, endPoint y: 628, distance: 114.0
click at [810, 628] on tr "Balance Total $21,752.00" at bounding box center [893, 618] width 980 height 28
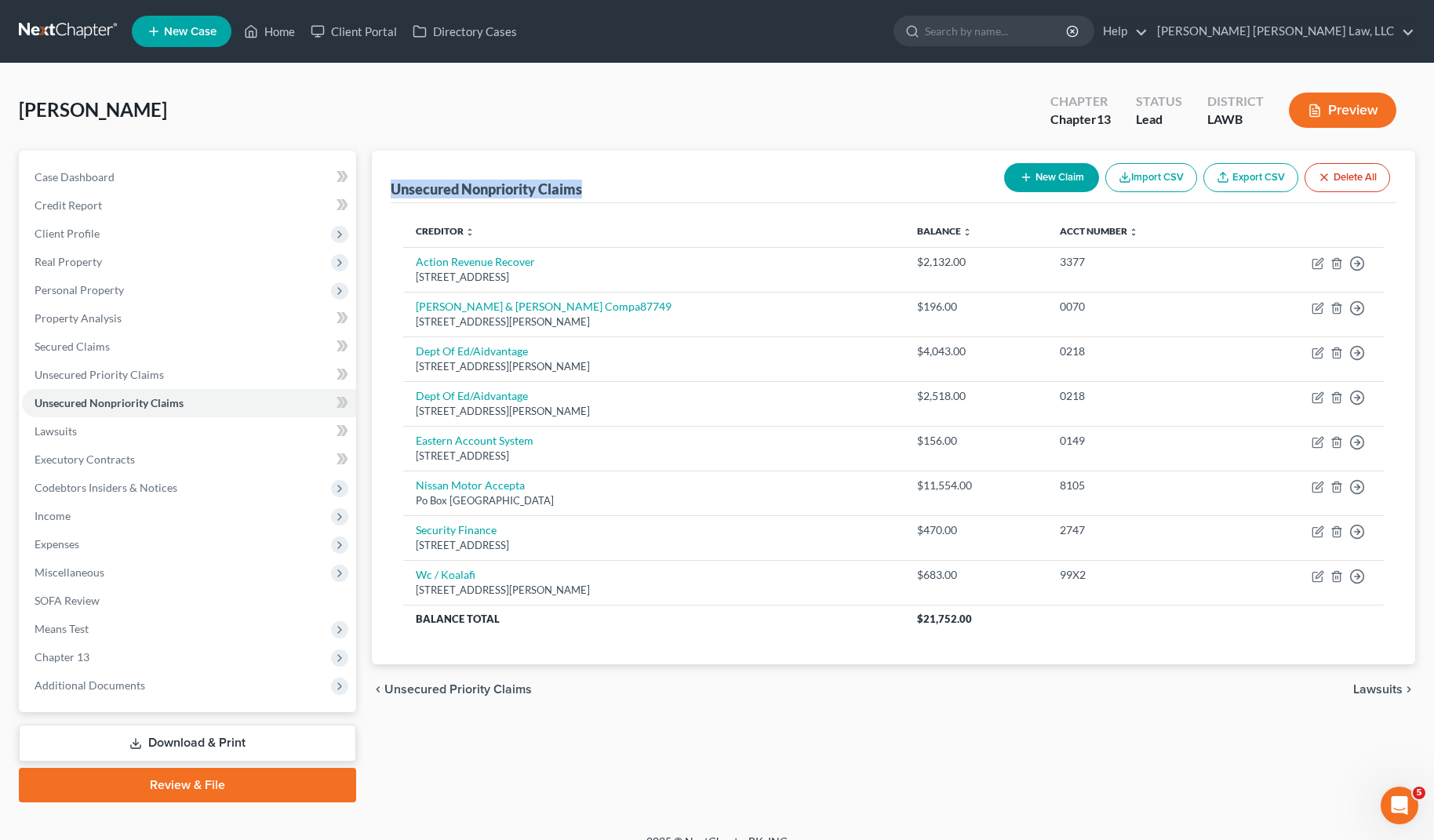
drag, startPoint x: 587, startPoint y: 187, endPoint x: 387, endPoint y: 187, distance: 200.0
click at [387, 187] on div "Unsecured Nonpriority Claims New Claim Import CSV Export CSV Delete All Credito…" at bounding box center [894, 407] width 1043 height 514
click at [388, 185] on div "Unsecured Nonpriority Claims New Claim Import CSV Export CSV Delete All Credito…" at bounding box center [894, 407] width 1043 height 514
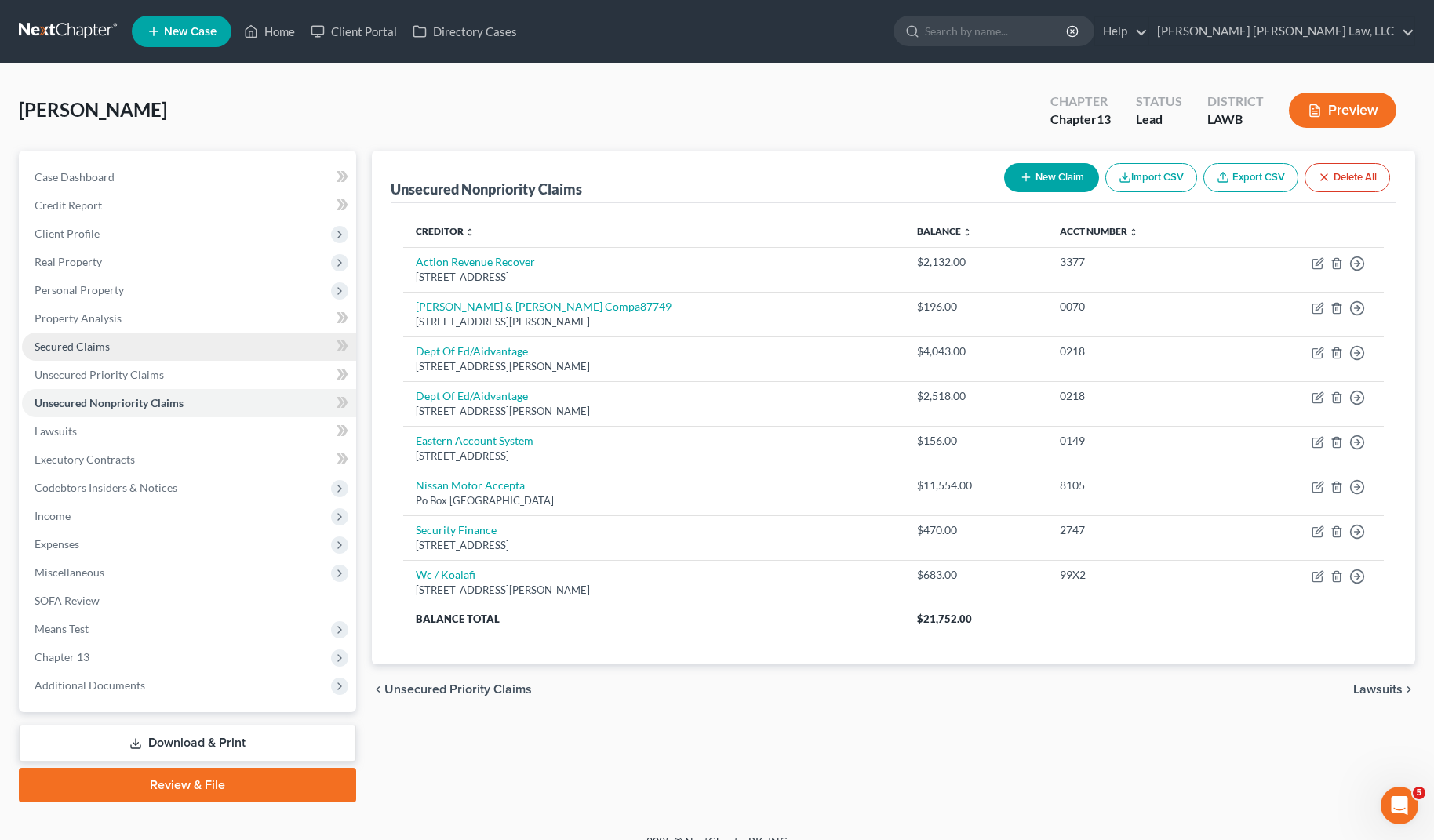
click at [78, 342] on span "Secured Claims" at bounding box center [72, 346] width 75 height 13
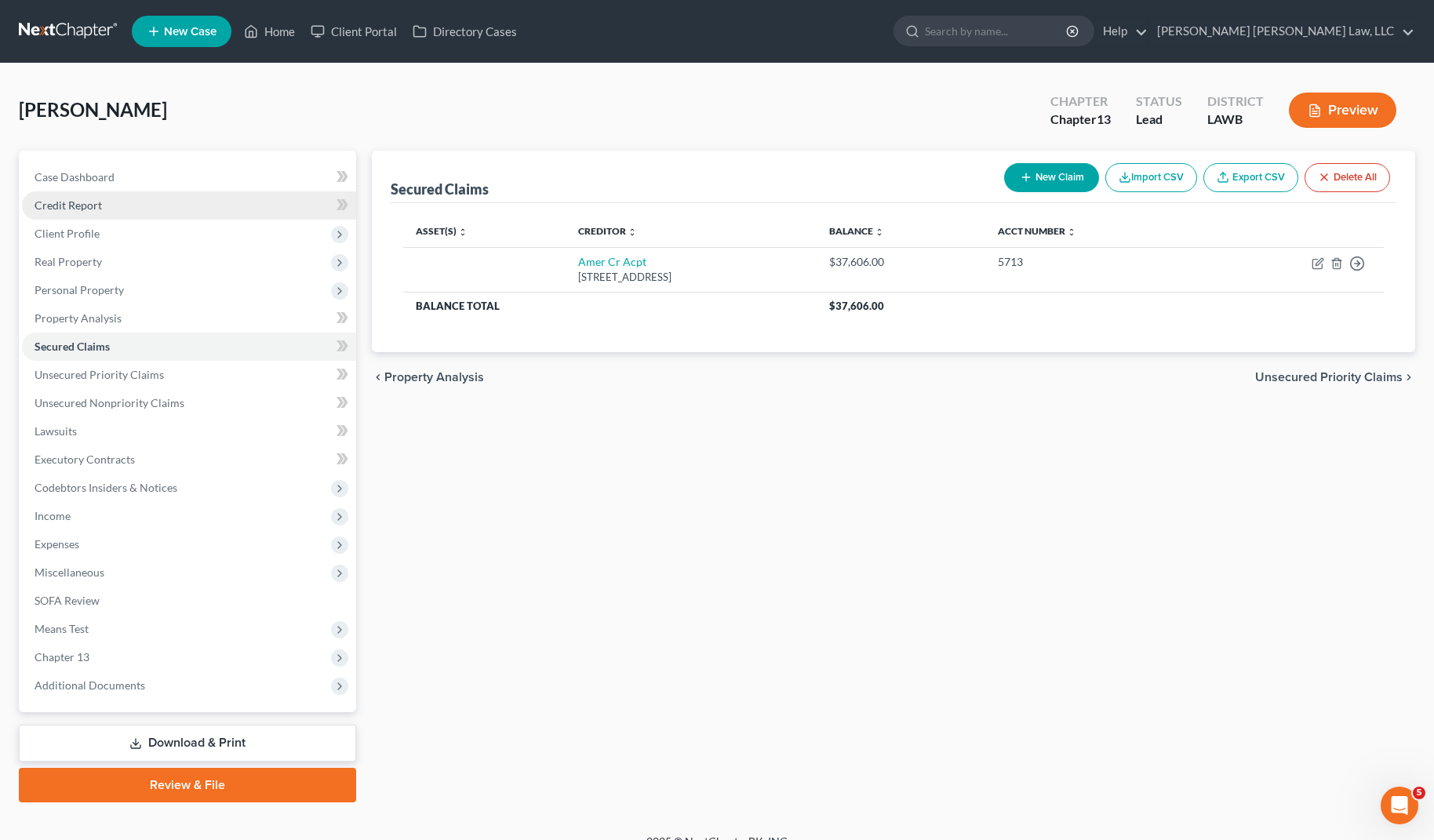
click at [152, 205] on link "Credit Report" at bounding box center [188, 205] width 334 height 28
